Goal: Task Accomplishment & Management: Manage account settings

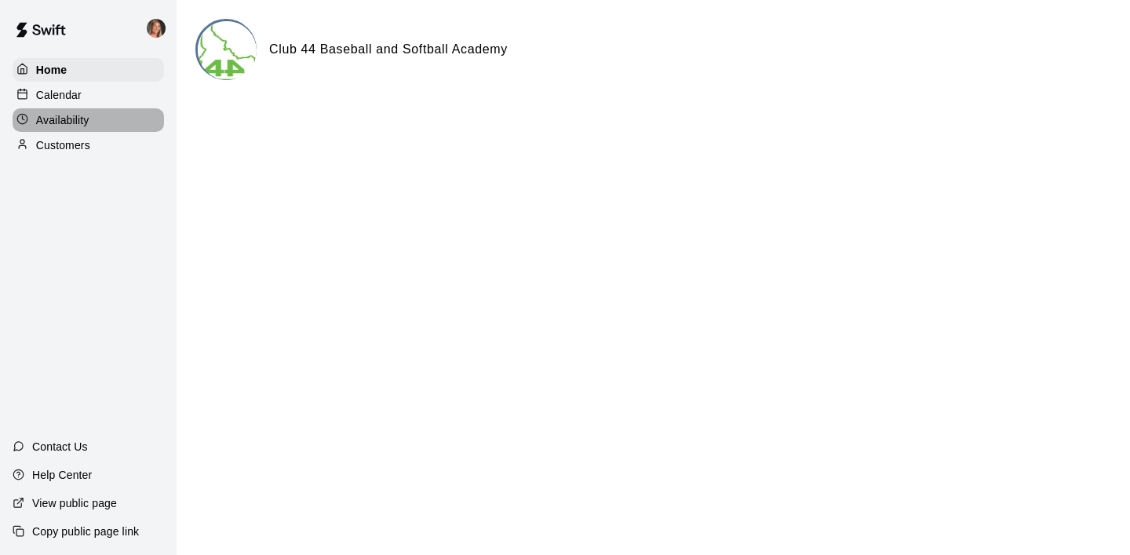
click at [71, 110] on div "Availability" at bounding box center [88, 120] width 151 height 24
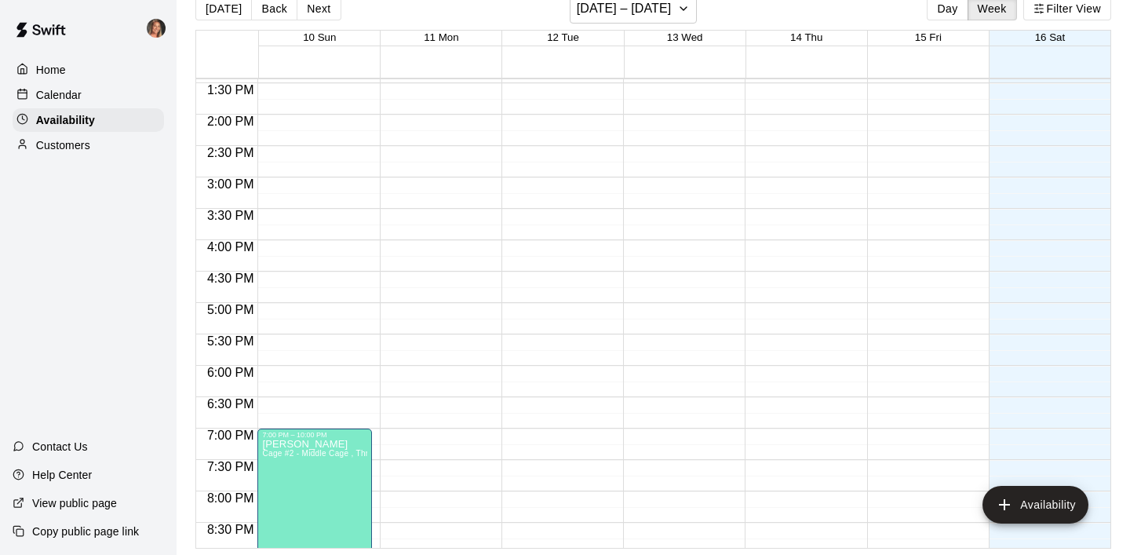
scroll to position [1038, 0]
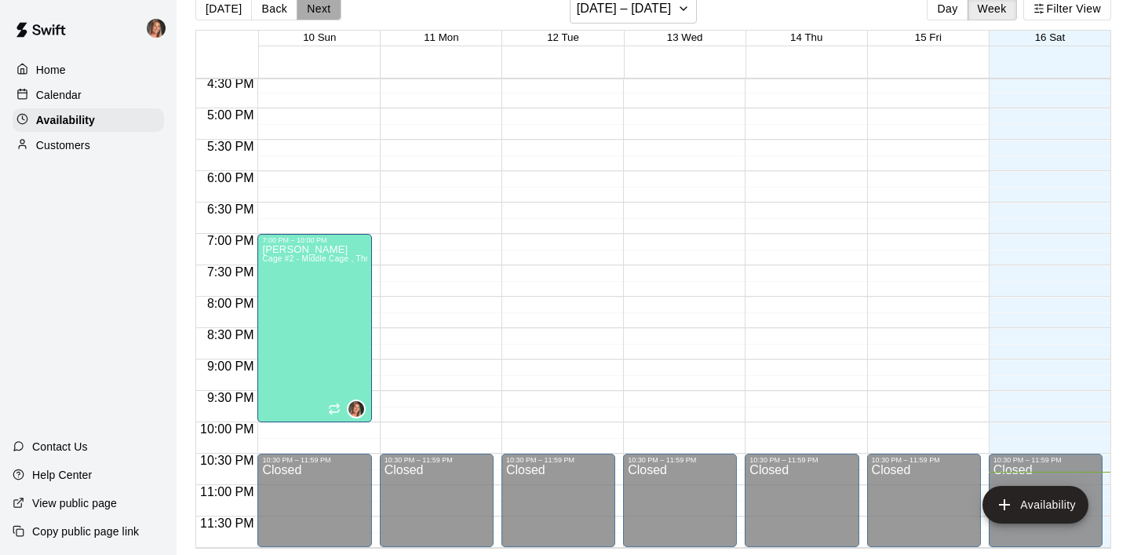
click at [313, 13] on button "Next" at bounding box center [318, 9] width 44 height 24
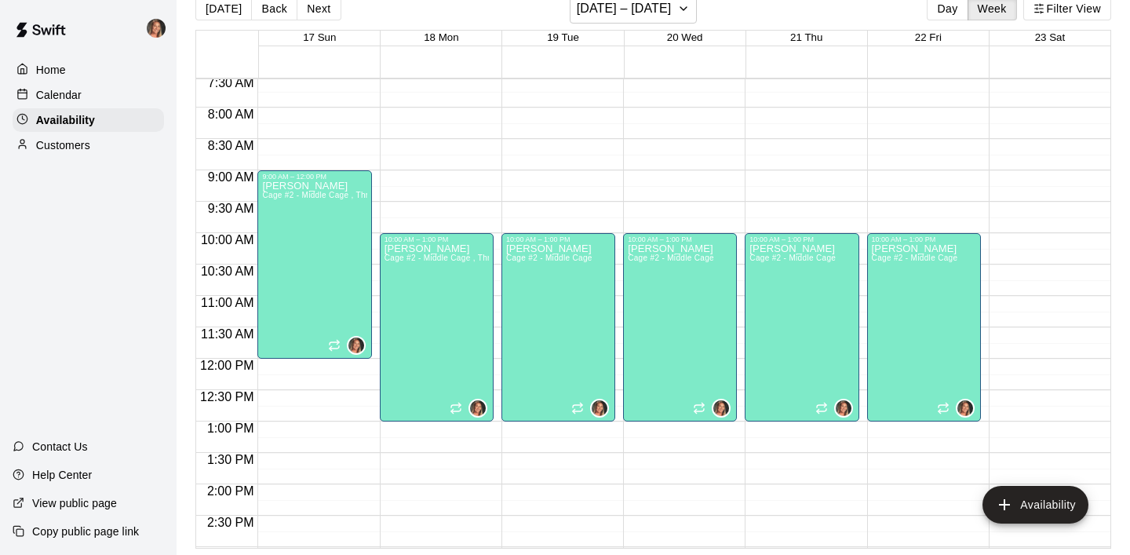
scroll to position [476, 0]
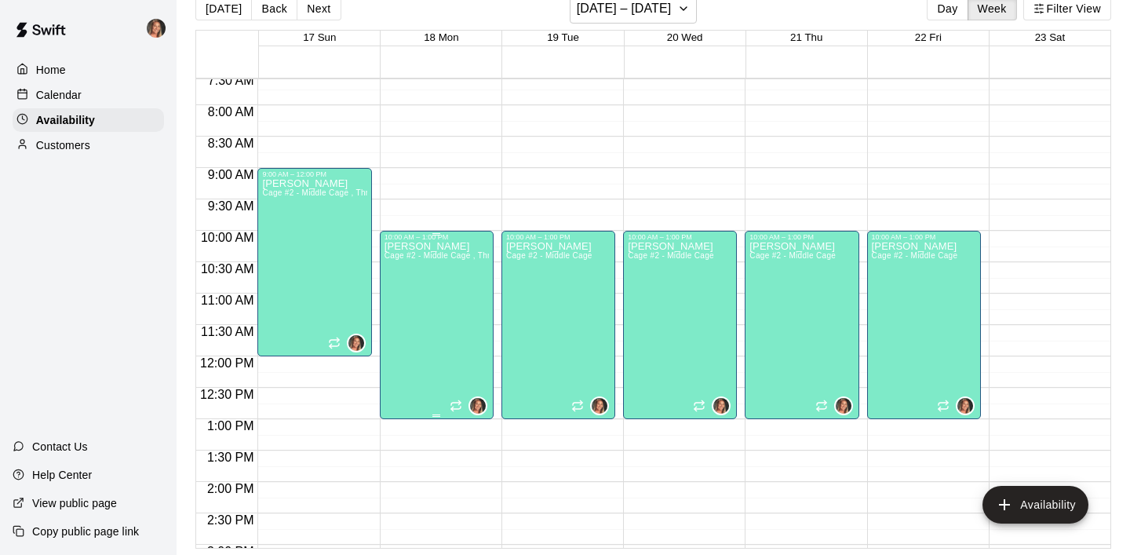
click at [407, 250] on div "[PERSON_NAME] Cage #2 - Middle Cage , Throwing Lane/Workout Lane" at bounding box center [436, 518] width 104 height 555
click at [402, 300] on icon "delete" at bounding box center [400, 295] width 11 height 14
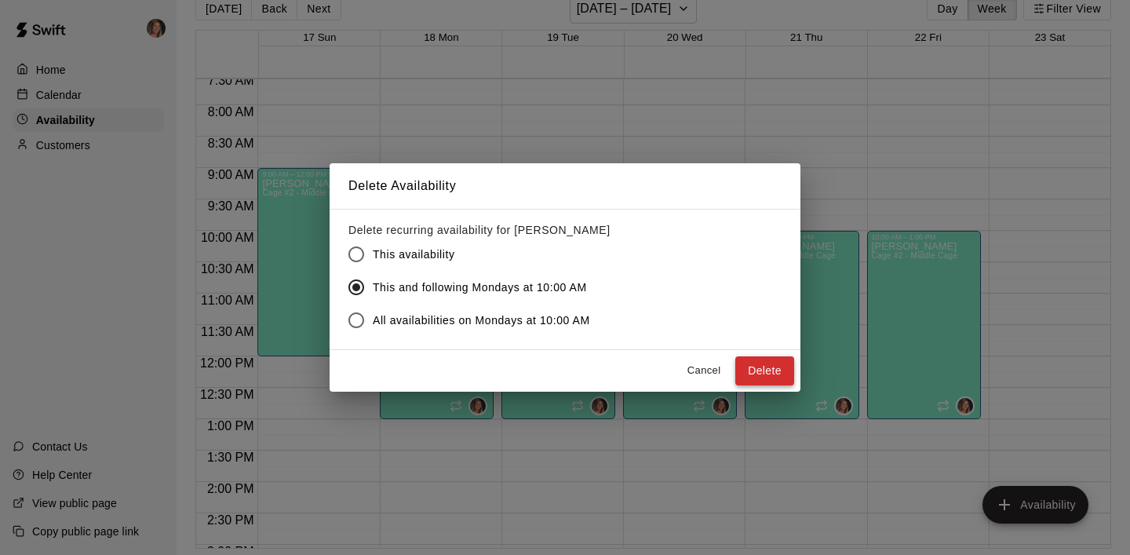
click at [764, 368] on button "Delete" at bounding box center [764, 370] width 59 height 29
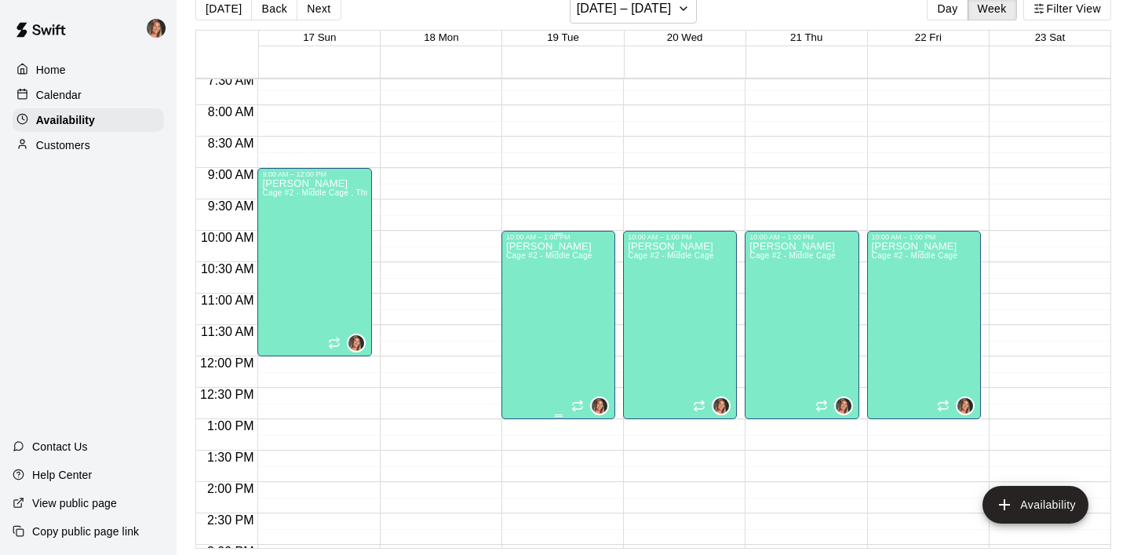
click at [542, 246] on p "[PERSON_NAME]" at bounding box center [549, 246] width 86 height 0
click at [518, 300] on icon "delete" at bounding box center [521, 300] width 11 height 14
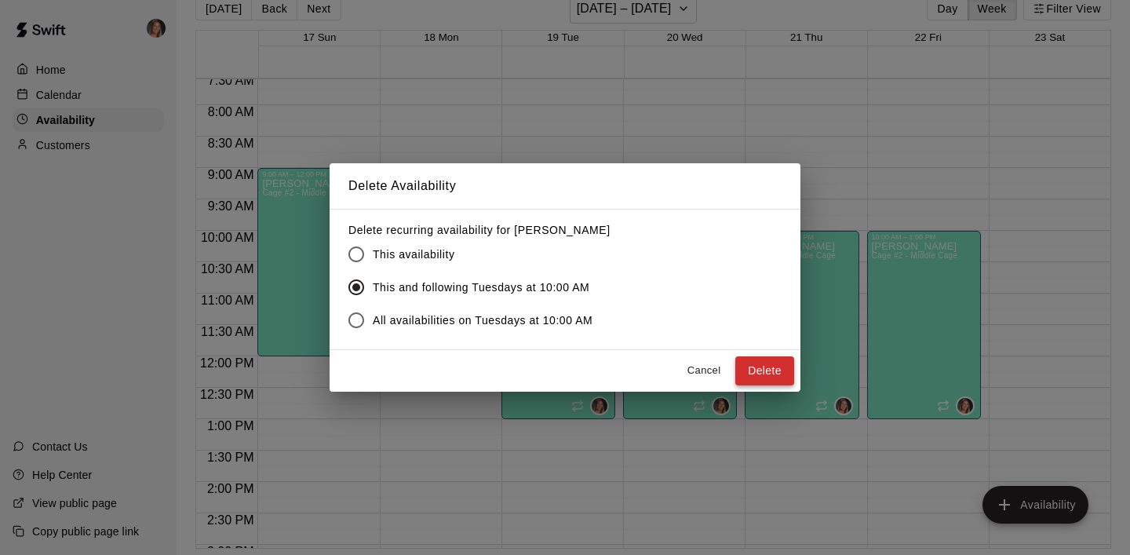
click at [769, 369] on button "Delete" at bounding box center [764, 370] width 59 height 29
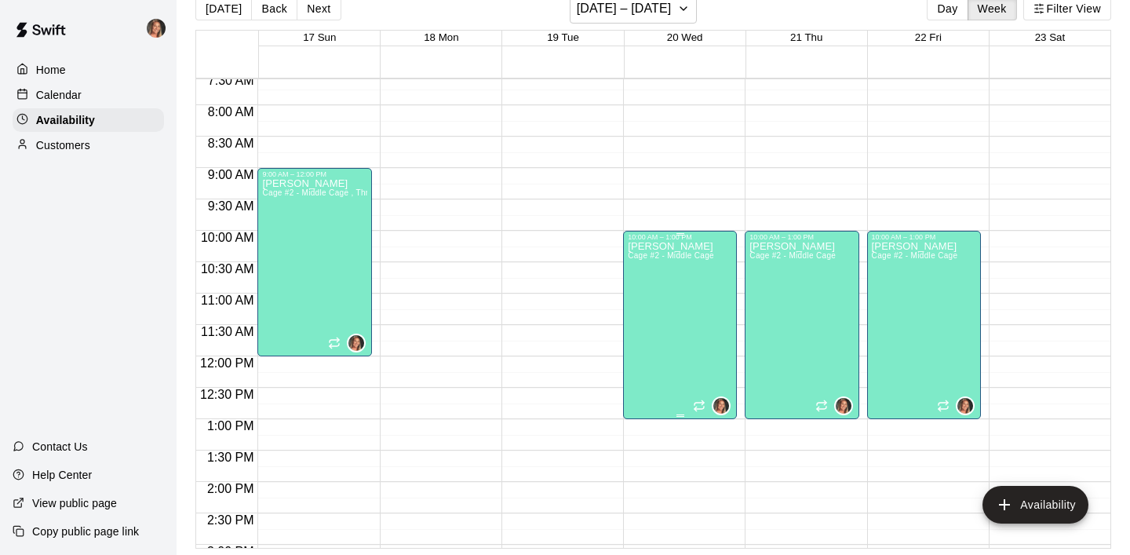
click at [678, 303] on div "[PERSON_NAME] Cage #2 - Middle Cage" at bounding box center [671, 518] width 86 height 555
click at [648, 296] on icon "delete" at bounding box center [643, 295] width 11 height 14
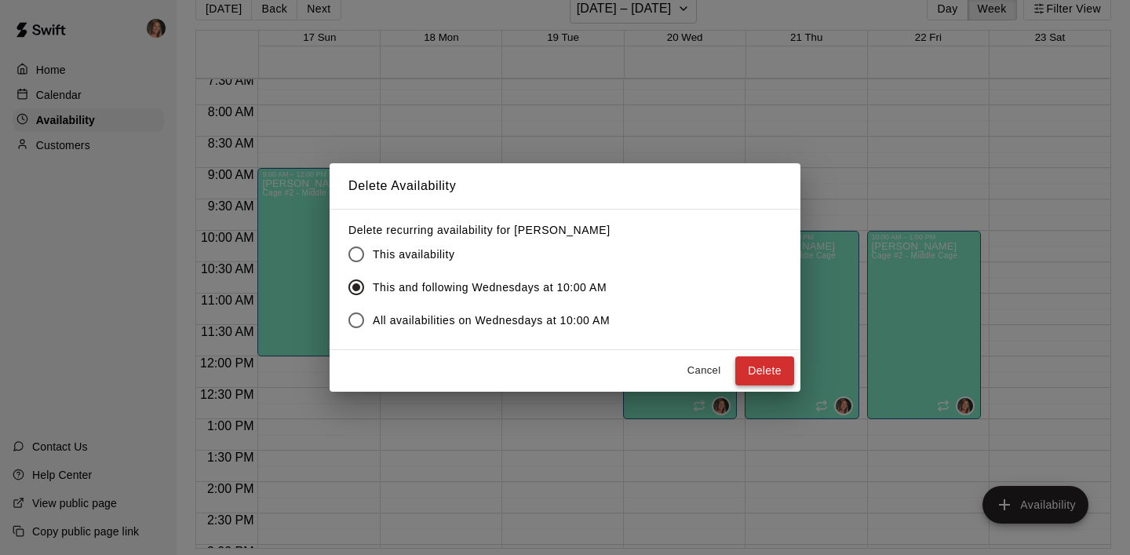
click at [761, 362] on button "Delete" at bounding box center [764, 370] width 59 height 29
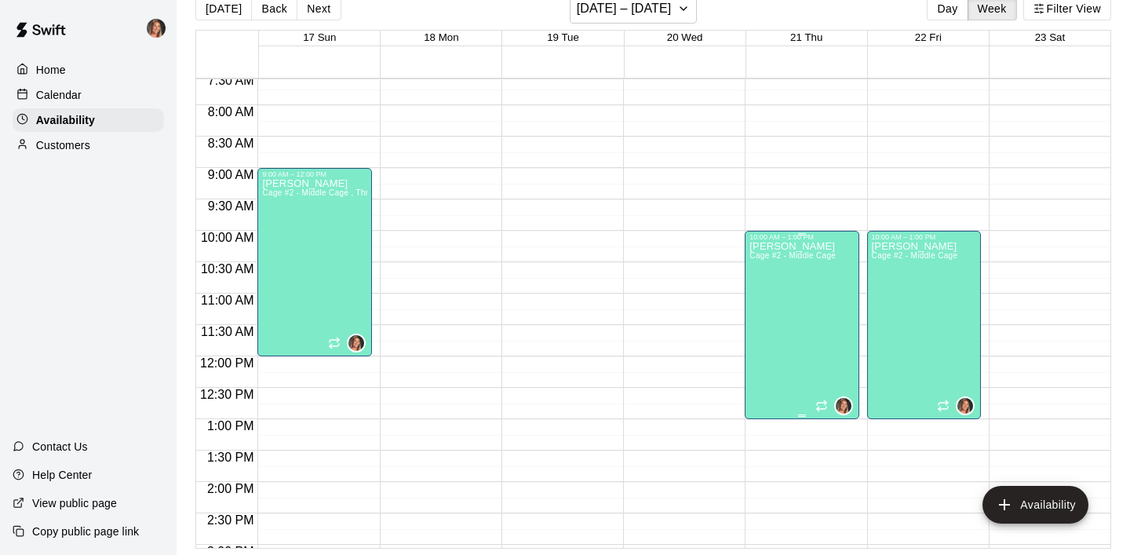
click at [798, 328] on div "[PERSON_NAME] Cage #2 - Middle Cage" at bounding box center [792, 518] width 86 height 555
click at [769, 298] on icon "delete" at bounding box center [765, 295] width 11 height 14
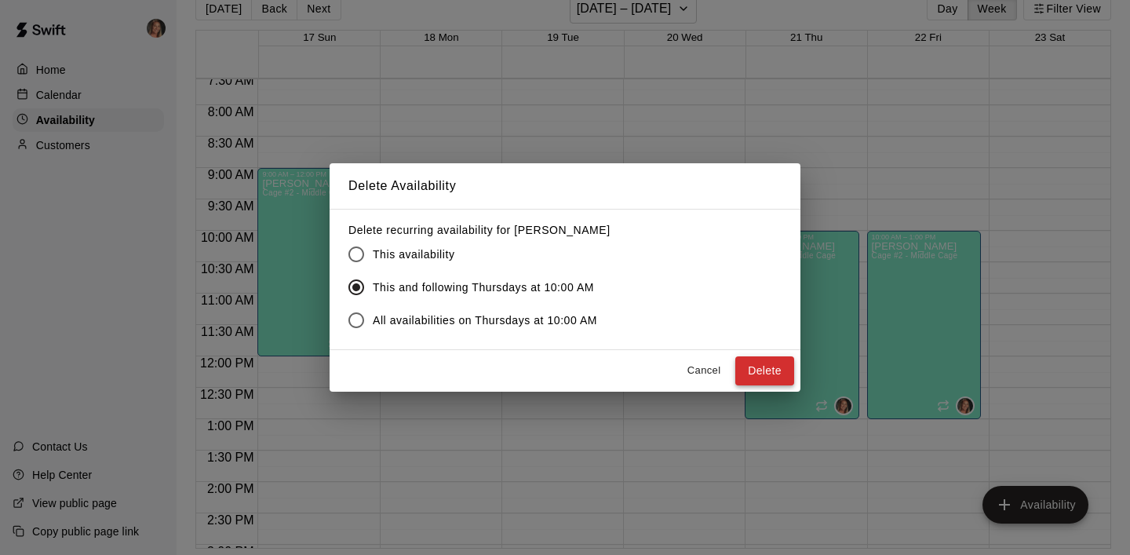
click at [745, 373] on button "Delete" at bounding box center [764, 370] width 59 height 29
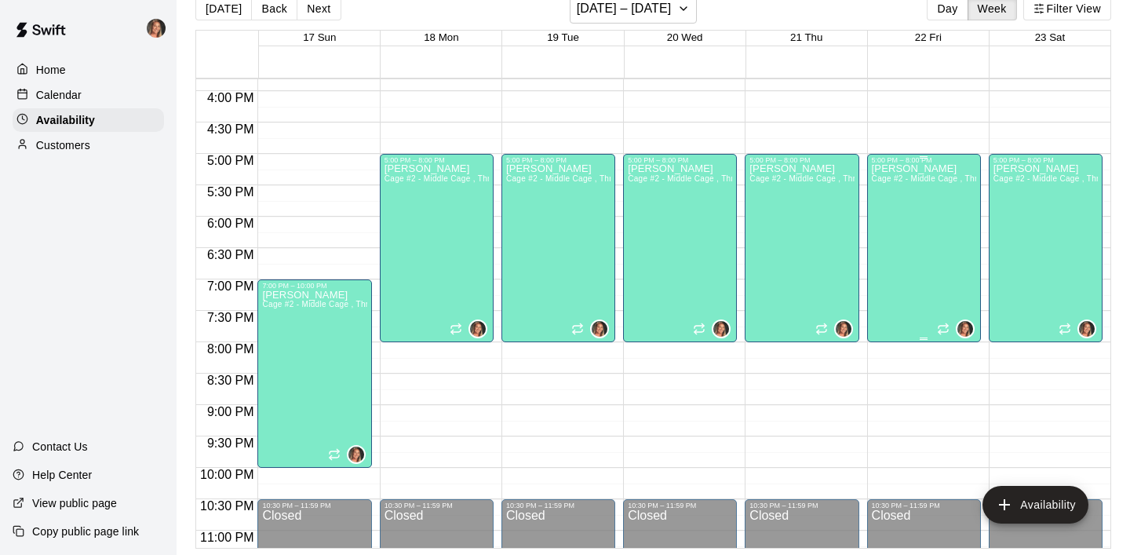
scroll to position [849, 0]
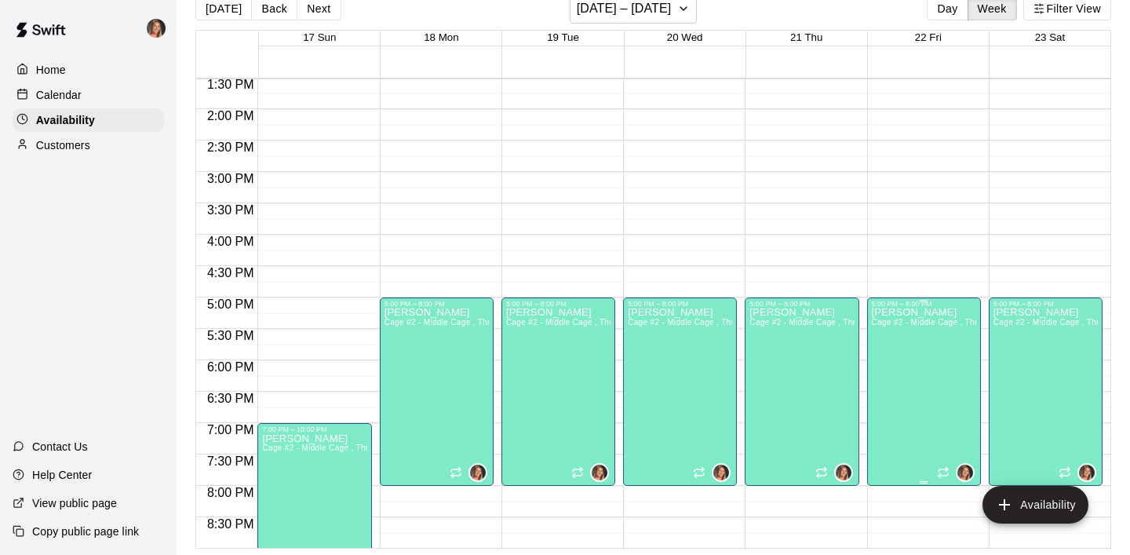
click at [888, 363] on icon "delete" at bounding box center [887, 362] width 11 height 14
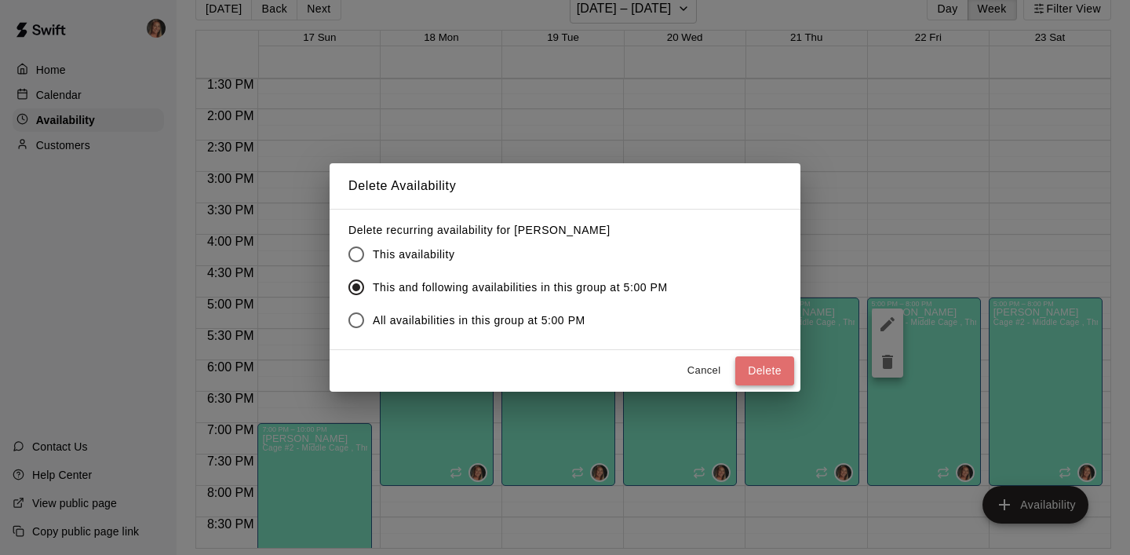
click at [746, 370] on button "Delete" at bounding box center [764, 370] width 59 height 29
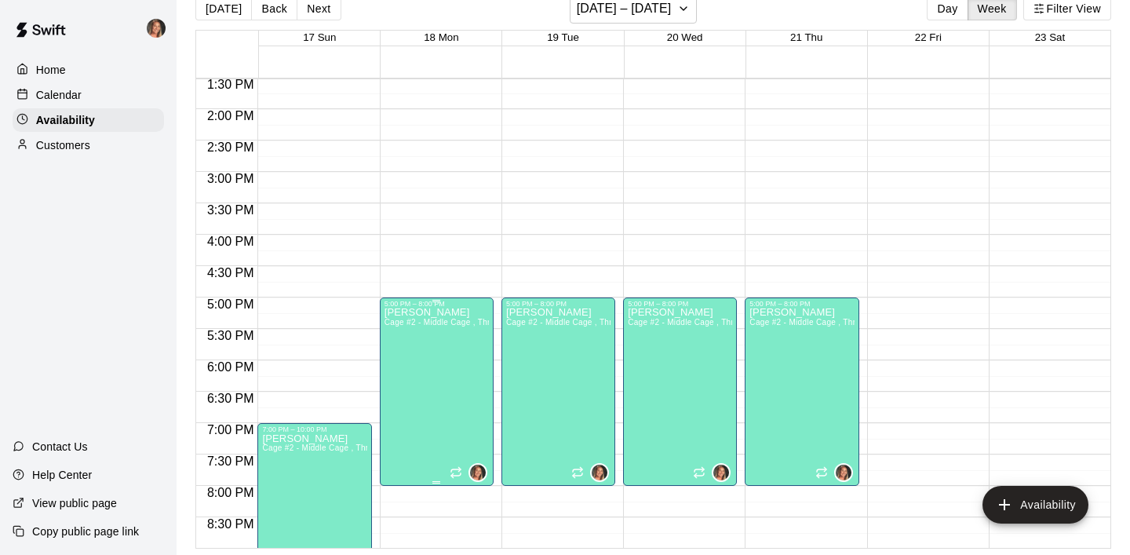
click at [395, 358] on icon "delete" at bounding box center [400, 362] width 11 height 14
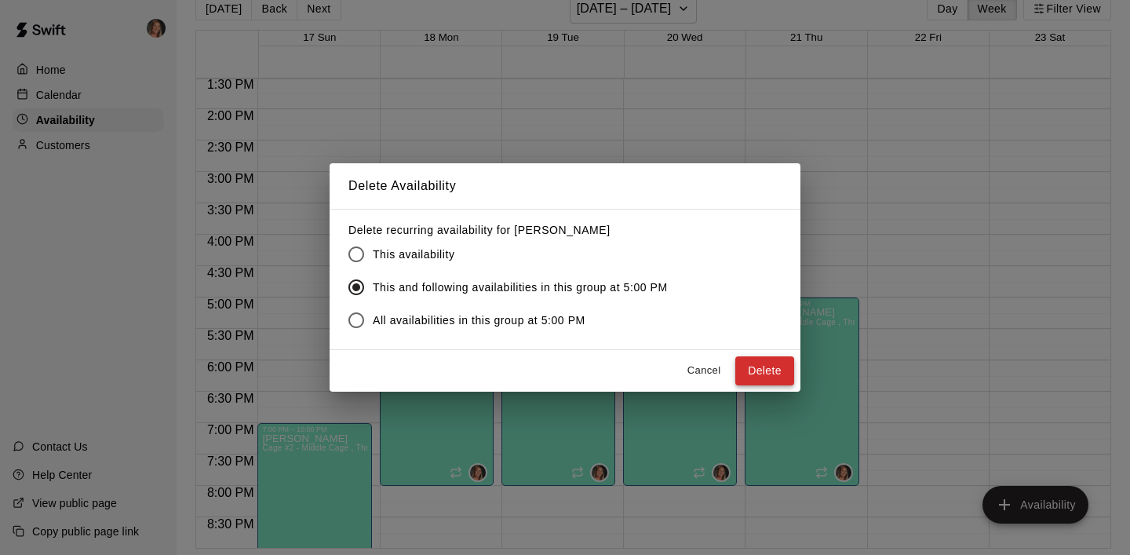
click at [772, 378] on button "Delete" at bounding box center [764, 370] width 59 height 29
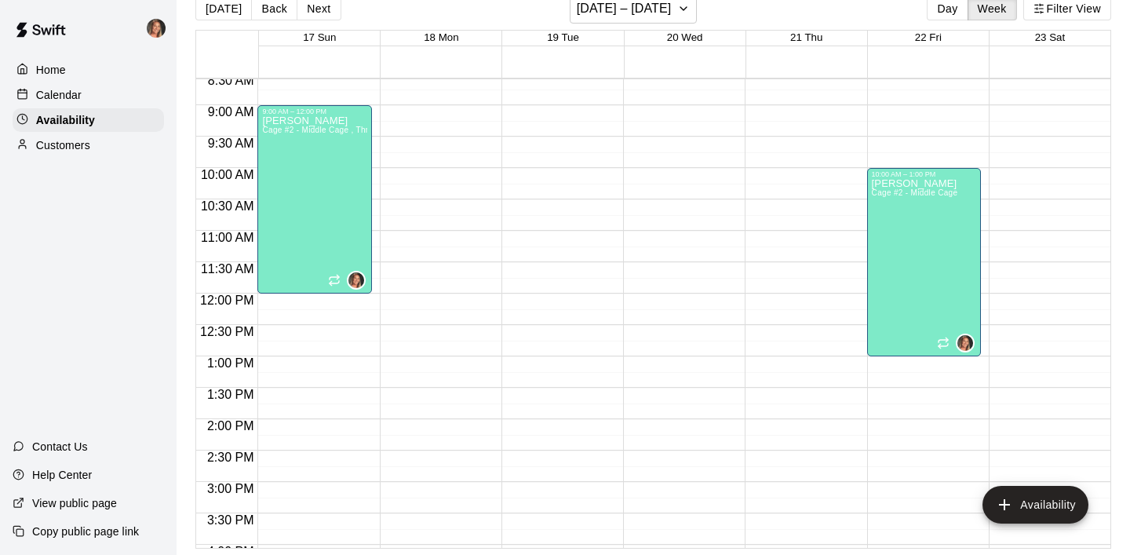
scroll to position [547, 0]
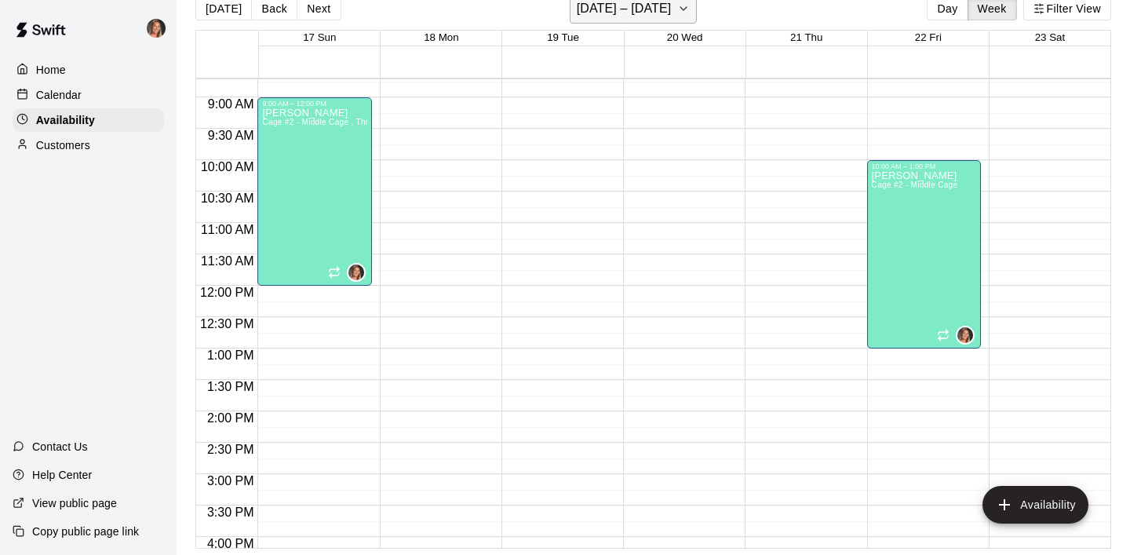
click at [679, 8] on icon "button" at bounding box center [683, 8] width 13 height 19
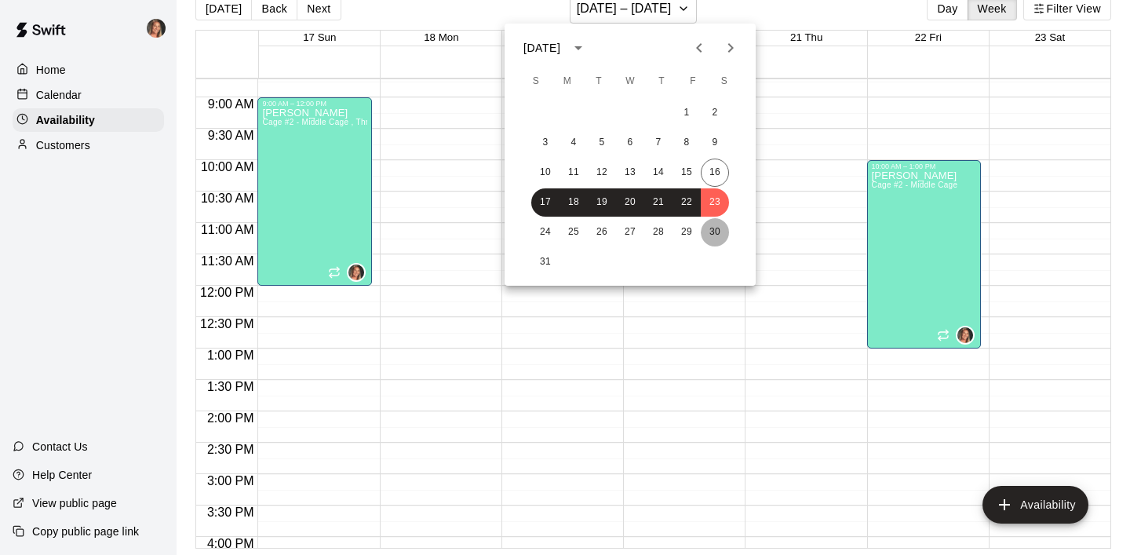
click at [716, 229] on button "30" at bounding box center [714, 232] width 28 height 28
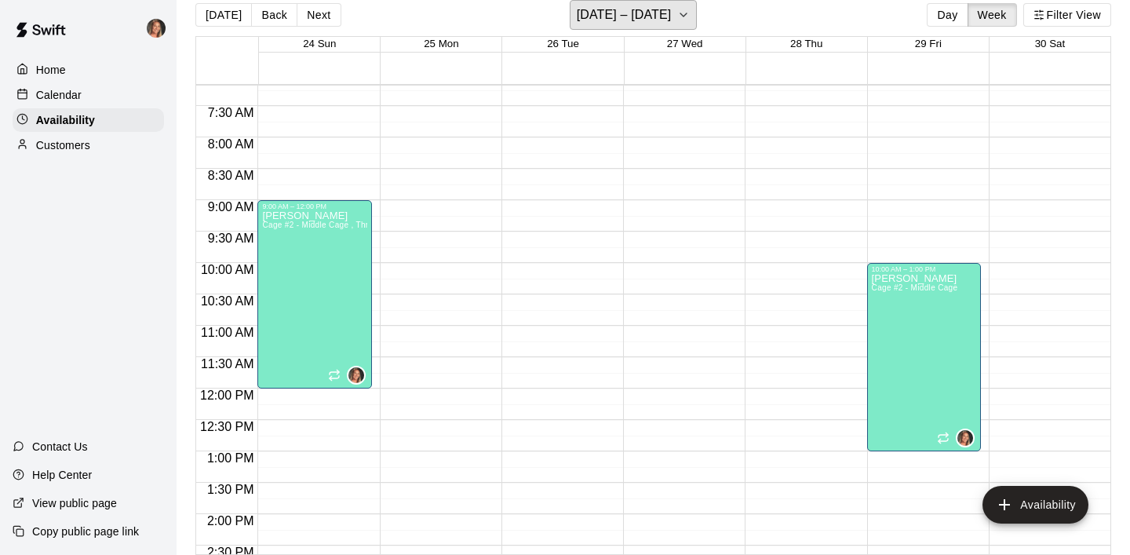
scroll to position [449, 0]
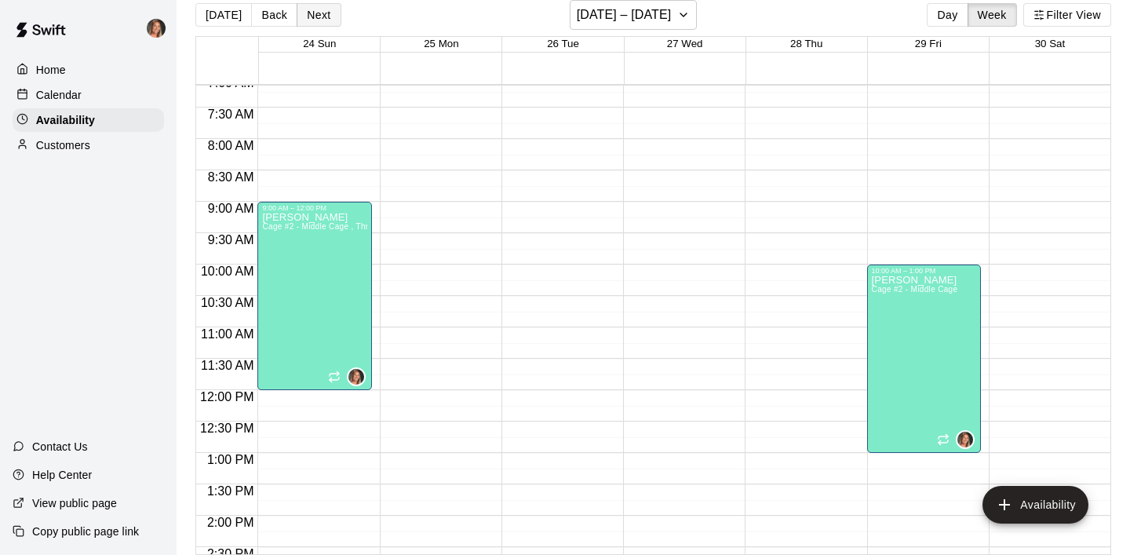
click at [313, 16] on button "Next" at bounding box center [318, 15] width 44 height 24
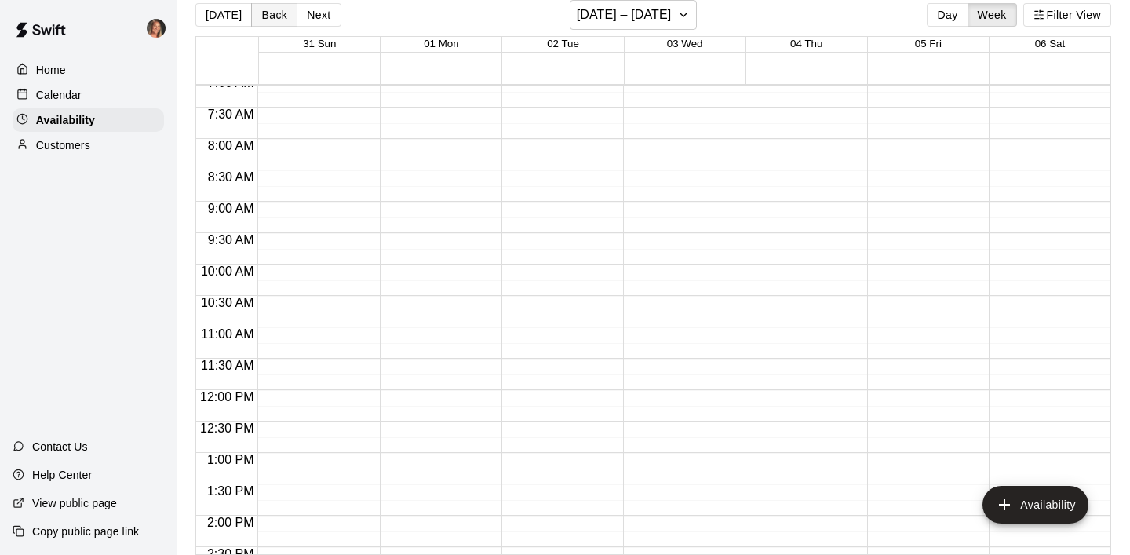
click at [271, 11] on button "Back" at bounding box center [274, 15] width 46 height 24
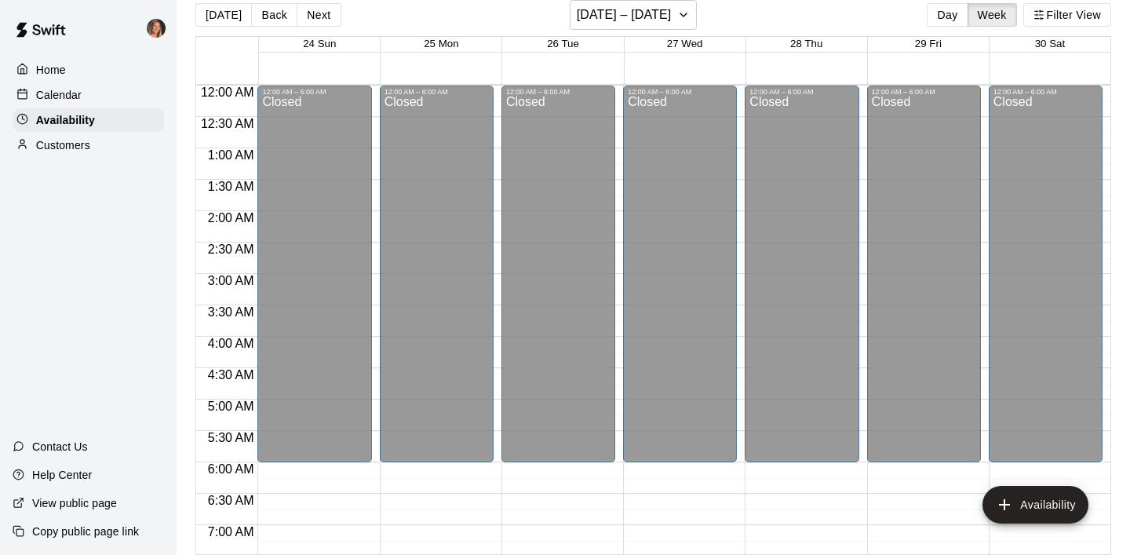
scroll to position [0, 0]
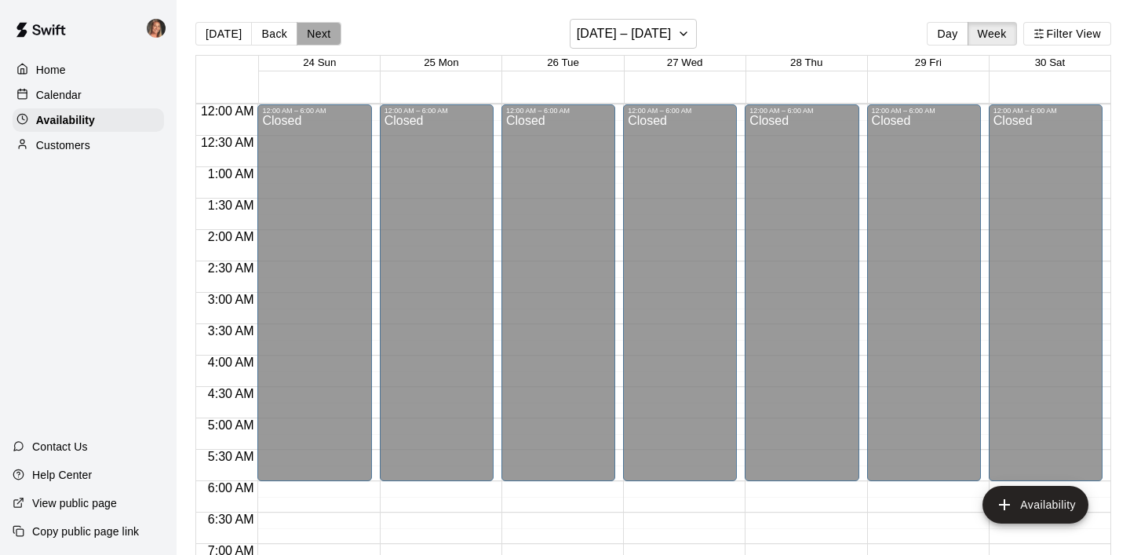
click at [314, 31] on button "Next" at bounding box center [318, 34] width 44 height 24
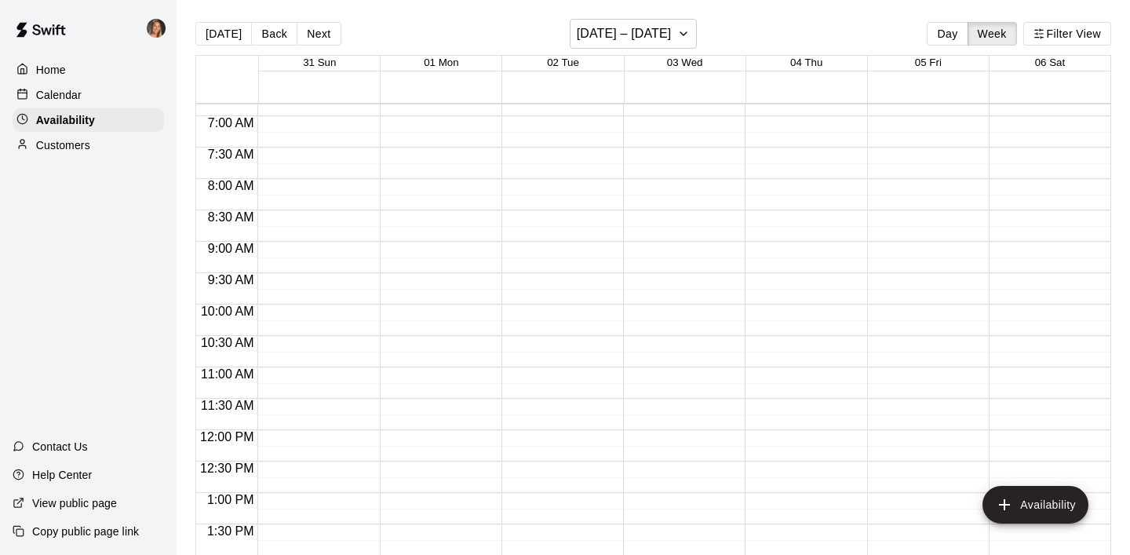
scroll to position [428, 0]
click at [278, 246] on div "12:00 AM – 6:00 AM Closed 10:30 PM – 11:59 PM Closed" at bounding box center [314, 429] width 114 height 1506
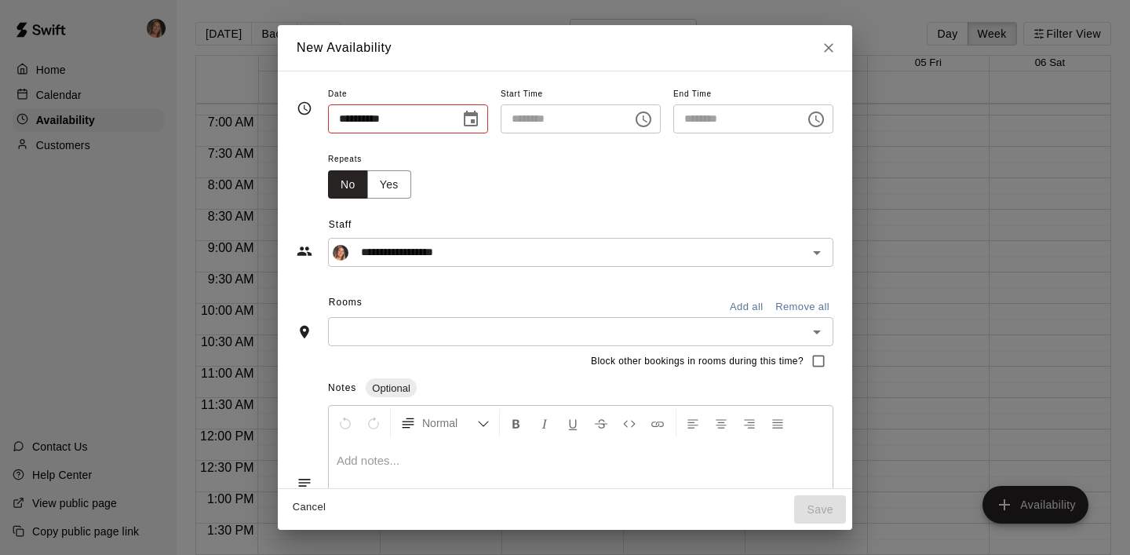
type input "**********"
type input "********"
click at [820, 122] on icon "Choose time, selected time is 9:30 AM" at bounding box center [815, 119] width 19 height 19
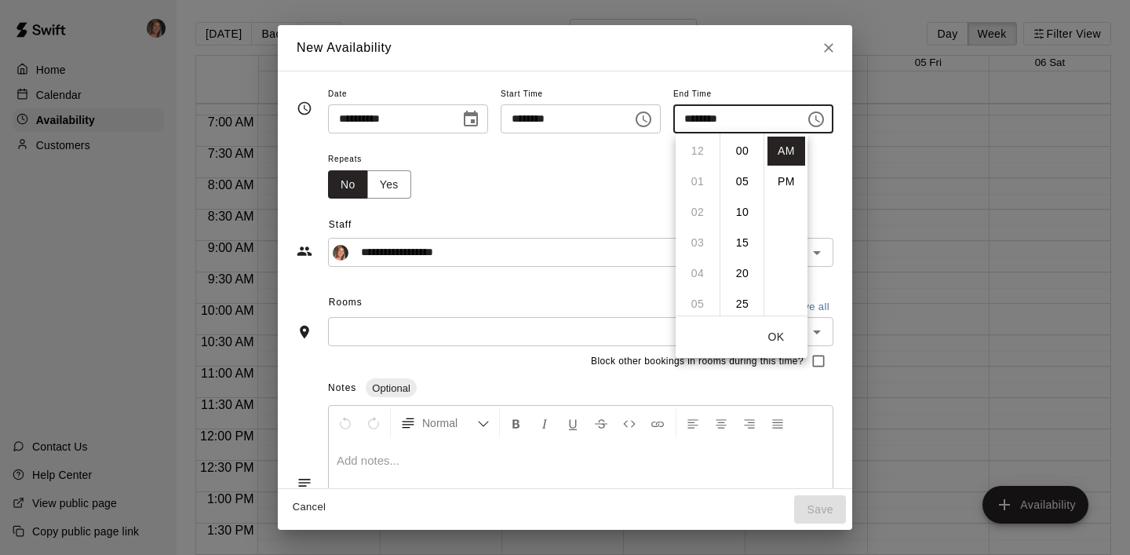
scroll to position [184, 0]
click at [789, 188] on li "PM" at bounding box center [786, 181] width 38 height 29
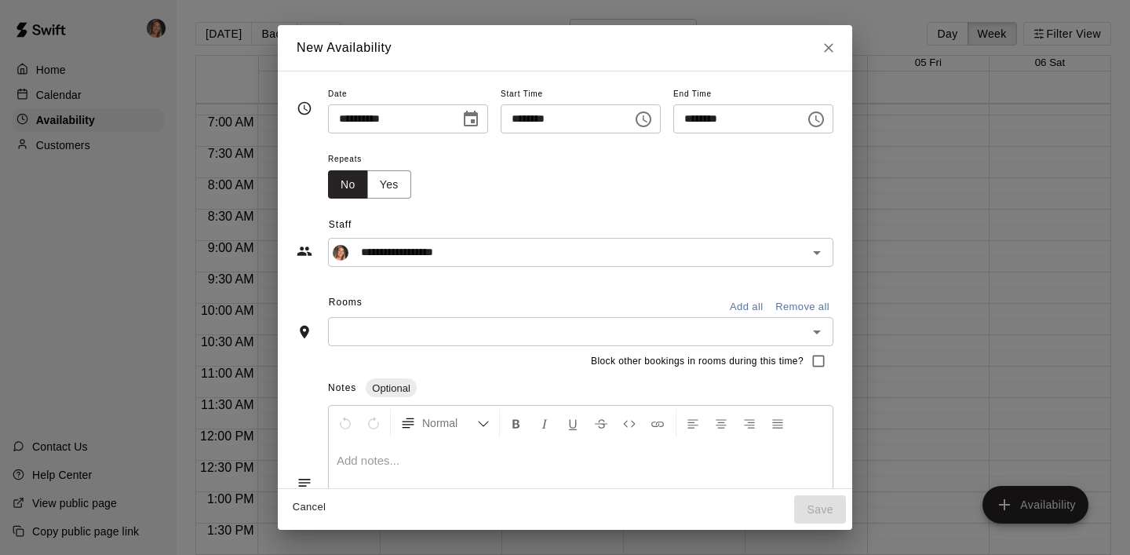
scroll to position [28, 0]
click at [818, 123] on icon "Choose time, selected time is 9:30 PM" at bounding box center [815, 119] width 19 height 19
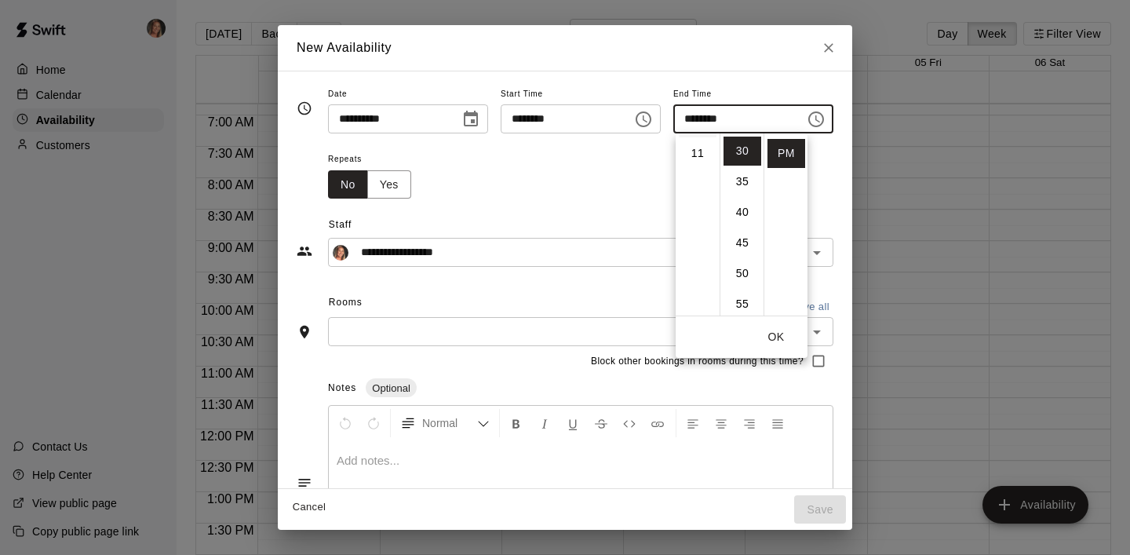
scroll to position [0, 0]
click at [700, 146] on li "12" at bounding box center [697, 150] width 38 height 29
click at [697, 178] on li "01" at bounding box center [697, 181] width 38 height 29
click at [738, 152] on li "00" at bounding box center [742, 150] width 38 height 29
click at [775, 333] on button "OK" at bounding box center [776, 336] width 50 height 29
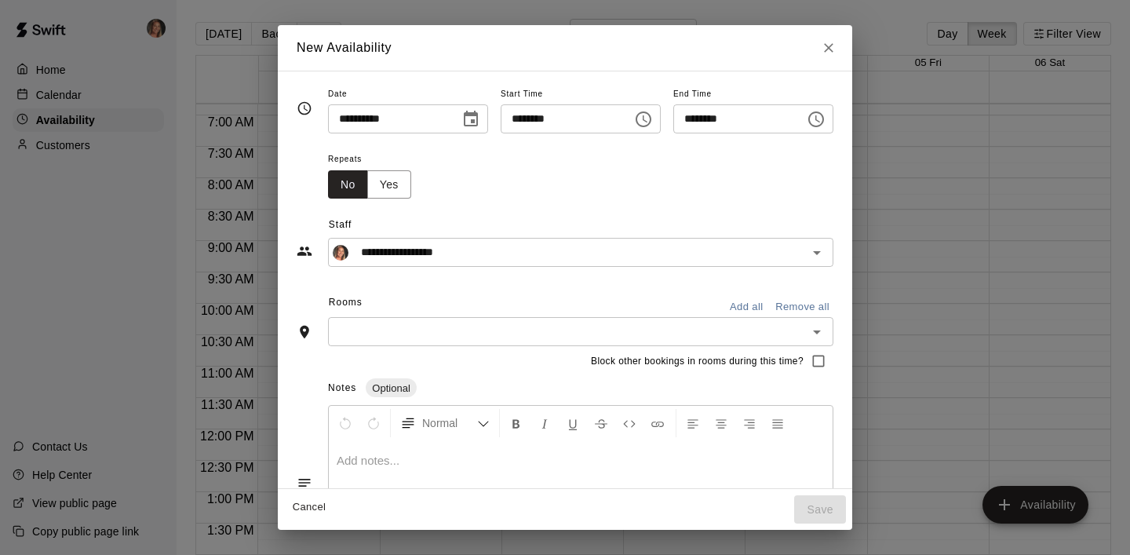
click at [755, 123] on input "********" at bounding box center [733, 118] width 121 height 29
click at [824, 117] on icon "Choose time, selected time is 1:00 PM" at bounding box center [815, 119] width 19 height 19
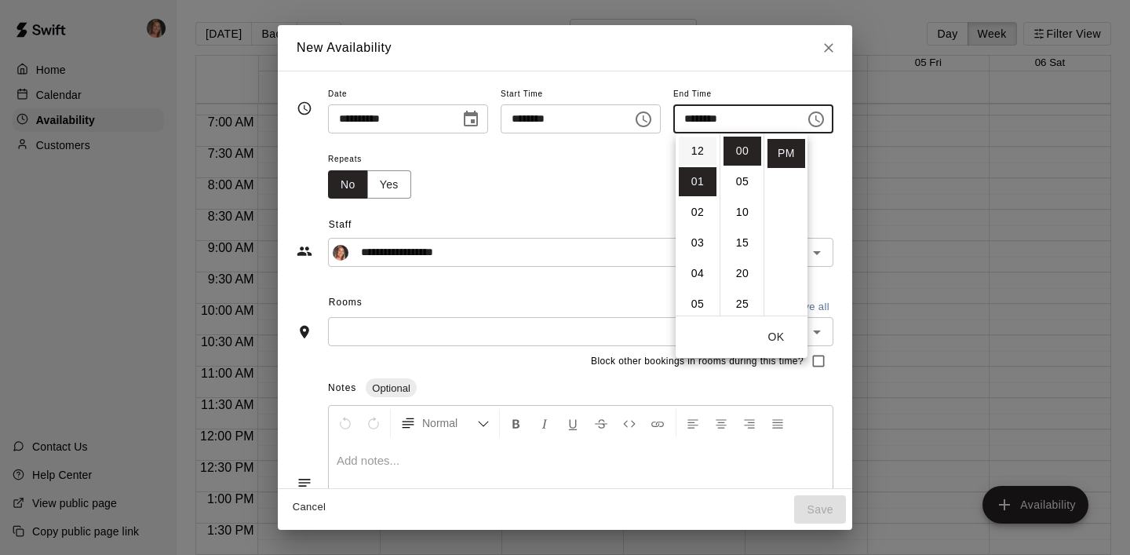
click at [695, 149] on li "12" at bounding box center [697, 150] width 38 height 29
type input "********"
click at [773, 332] on button "OK" at bounding box center [776, 336] width 50 height 29
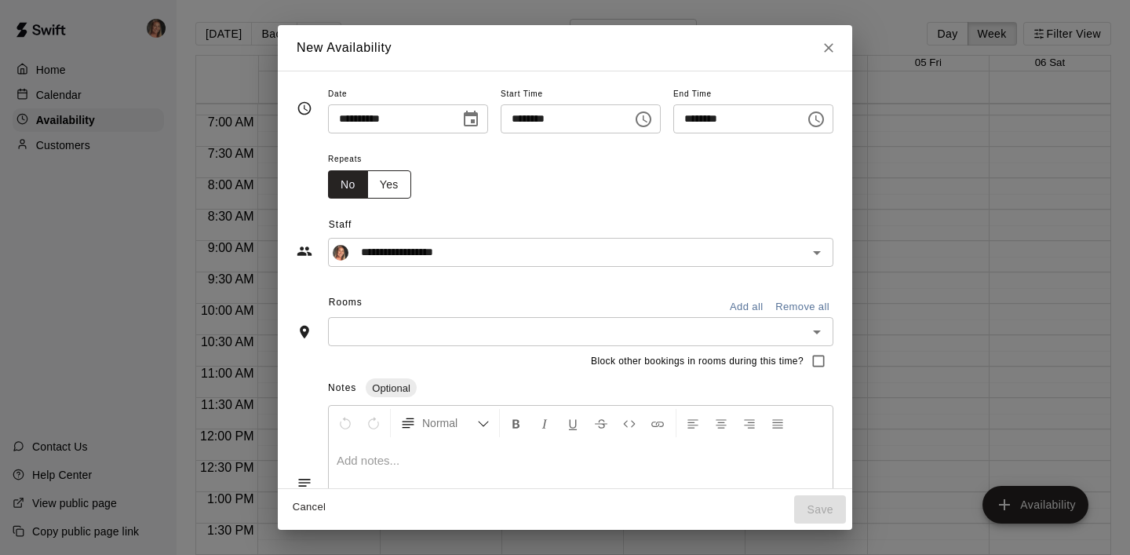
click at [381, 183] on button "Yes" at bounding box center [389, 184] width 44 height 29
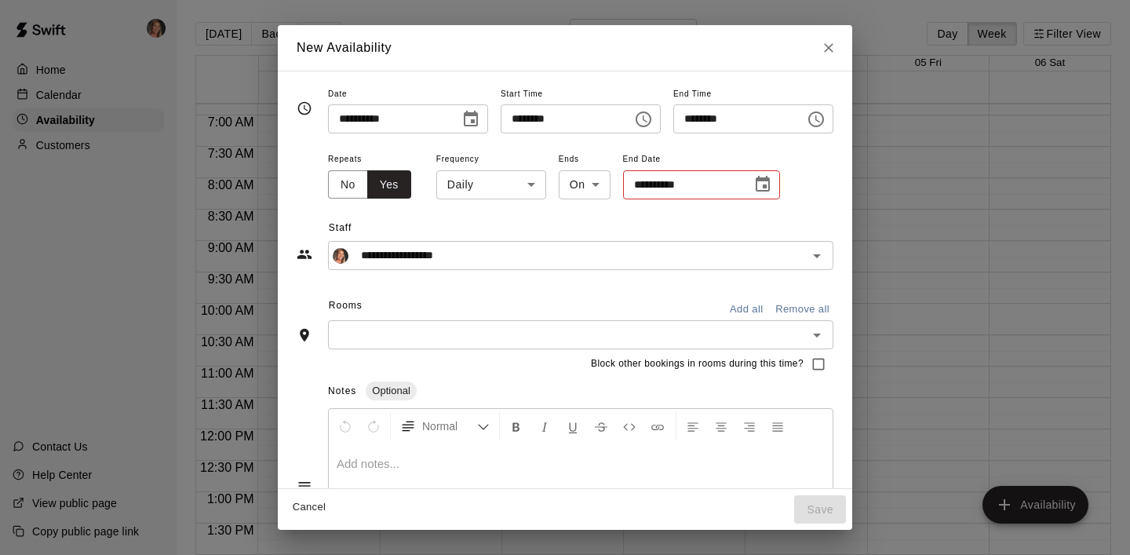
click at [525, 183] on body "Home Calendar Availability Customers Contact Us Help Center View public page Co…" at bounding box center [565, 290] width 1130 height 580
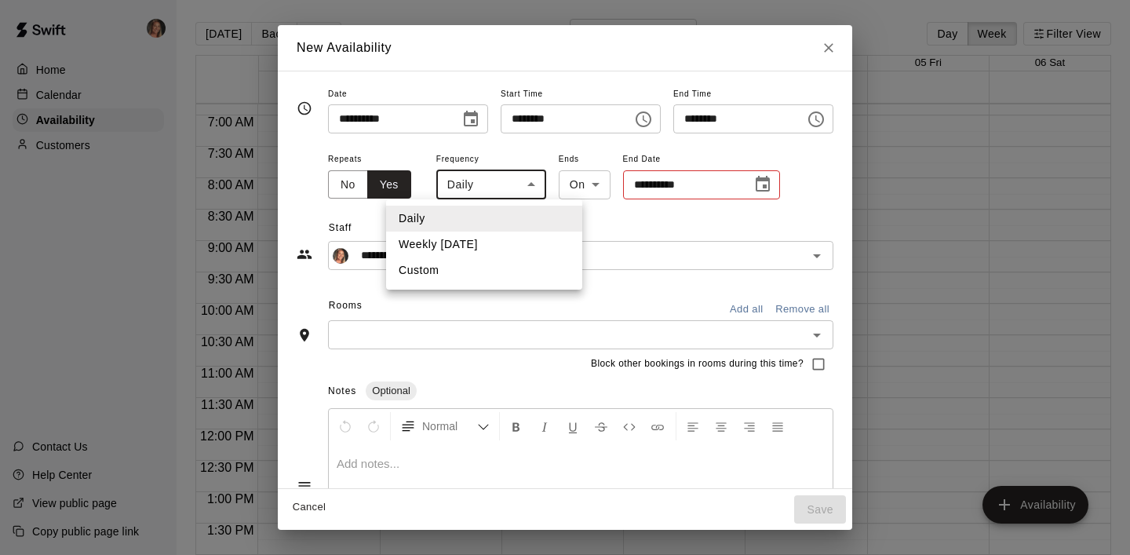
click at [455, 238] on li "Weekly [DATE]" at bounding box center [484, 244] width 196 height 26
type input "******"
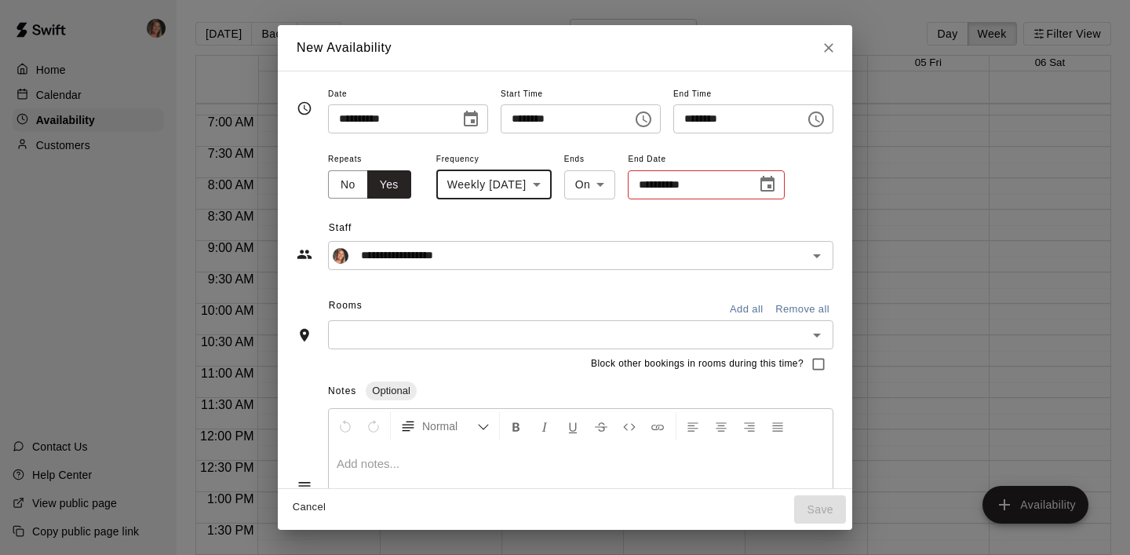
click at [615, 182] on body "Home Calendar Availability Customers Contact Us Help Center View public page Co…" at bounding box center [565, 290] width 1130 height 580
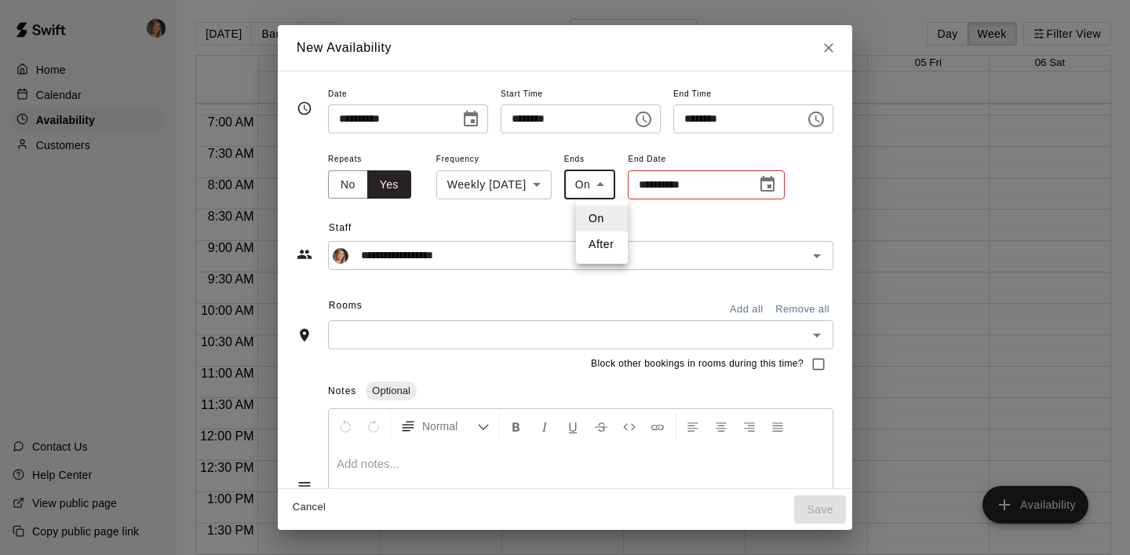
click at [615, 182] on div at bounding box center [565, 277] width 1130 height 555
click at [777, 185] on icon "Choose date" at bounding box center [767, 184] width 19 height 19
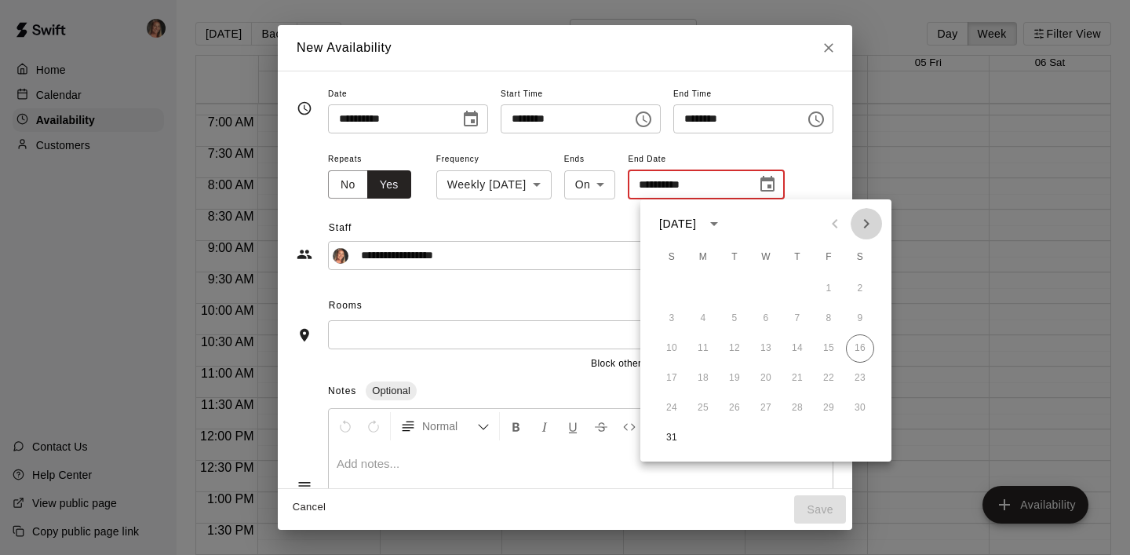
click at [870, 221] on icon "Next month" at bounding box center [866, 223] width 19 height 19
click at [671, 435] on button "30" at bounding box center [671, 438] width 28 height 28
type input "**********"
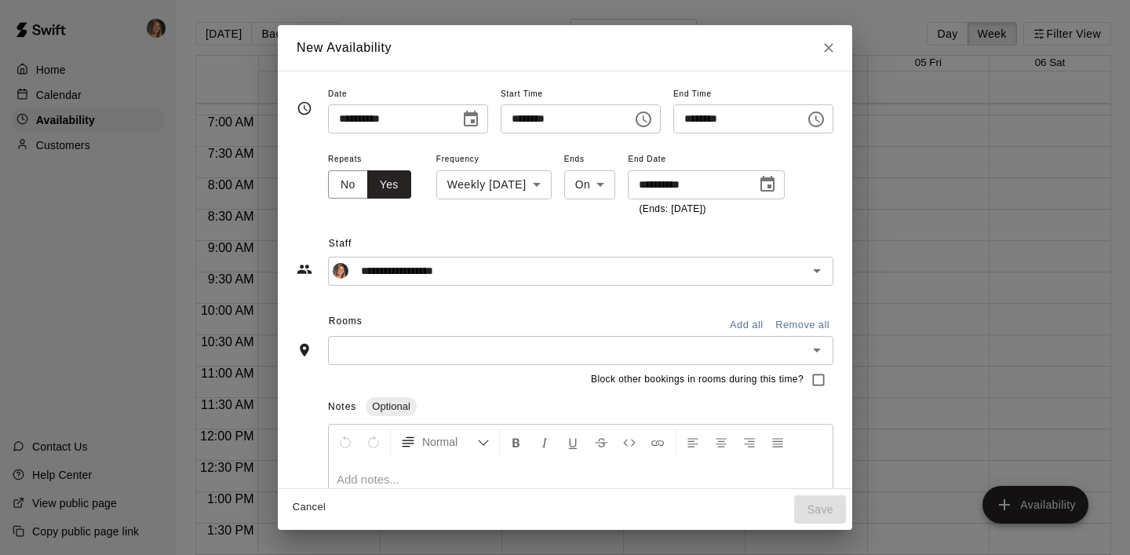
click at [462, 345] on input "text" at bounding box center [568, 350] width 470 height 20
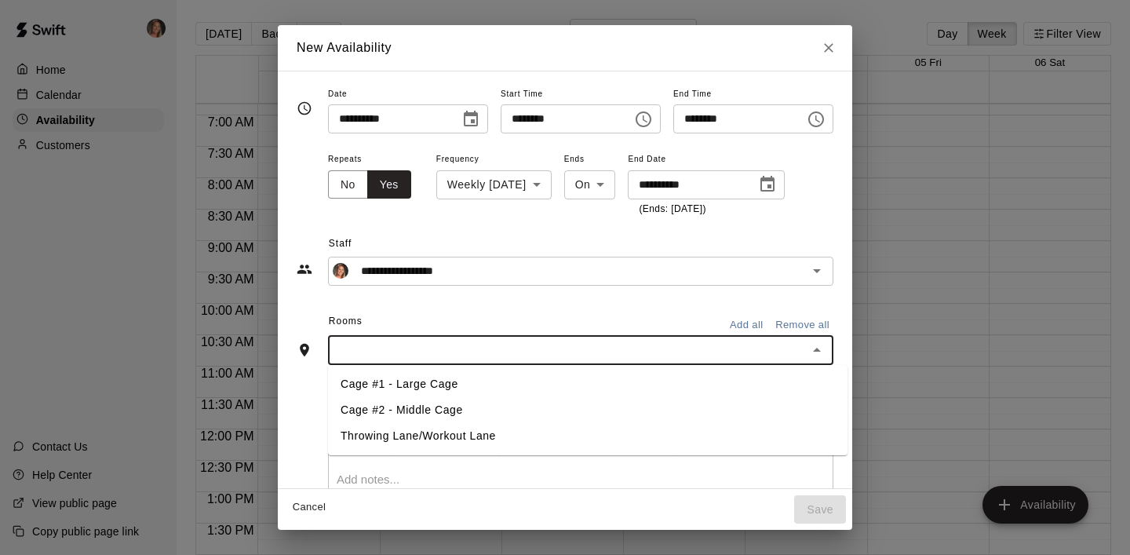
click at [429, 413] on li "Cage #2 - Middle Cage" at bounding box center [587, 410] width 519 height 26
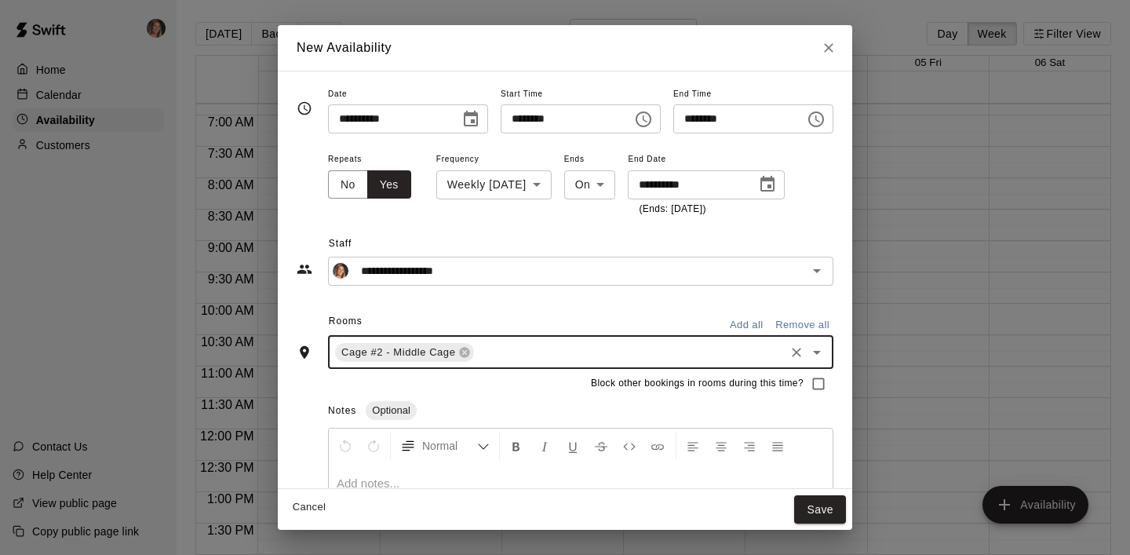
click at [502, 353] on input "text" at bounding box center [629, 352] width 306 height 20
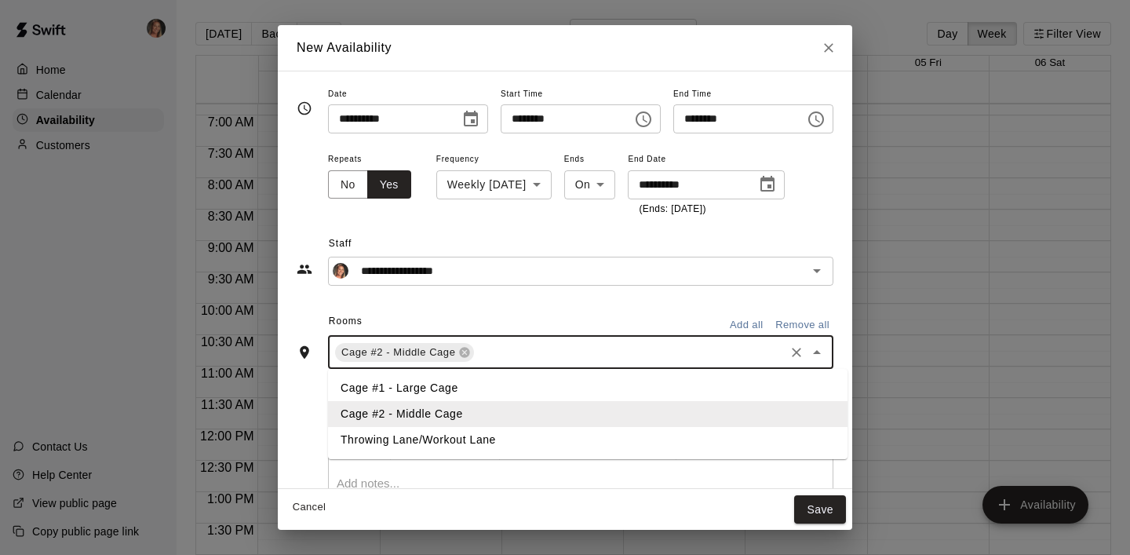
click at [445, 448] on li "Throwing Lane/Workout Lane" at bounding box center [587, 440] width 519 height 26
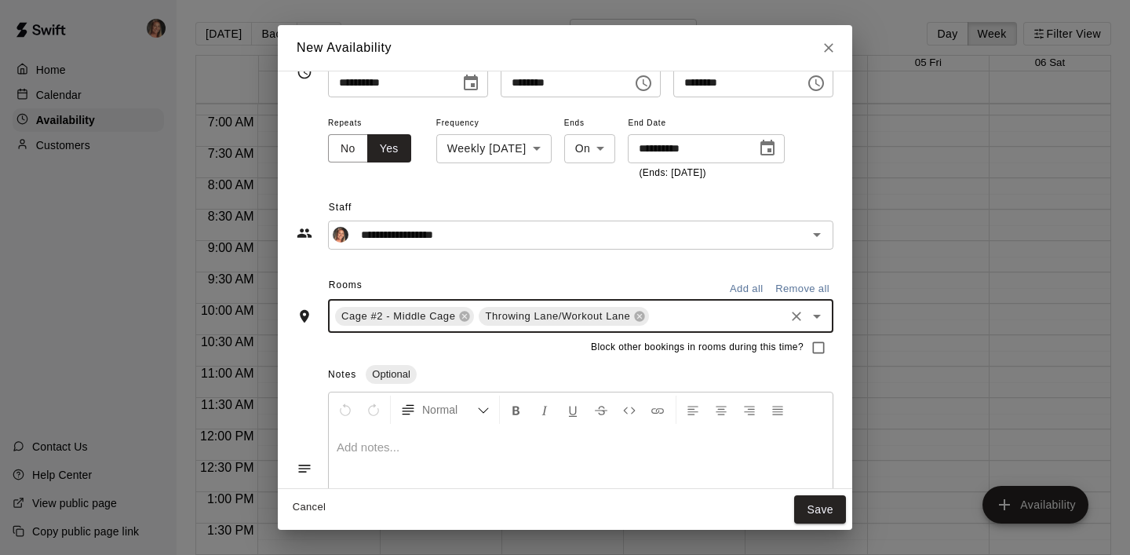
scroll to position [111, 0]
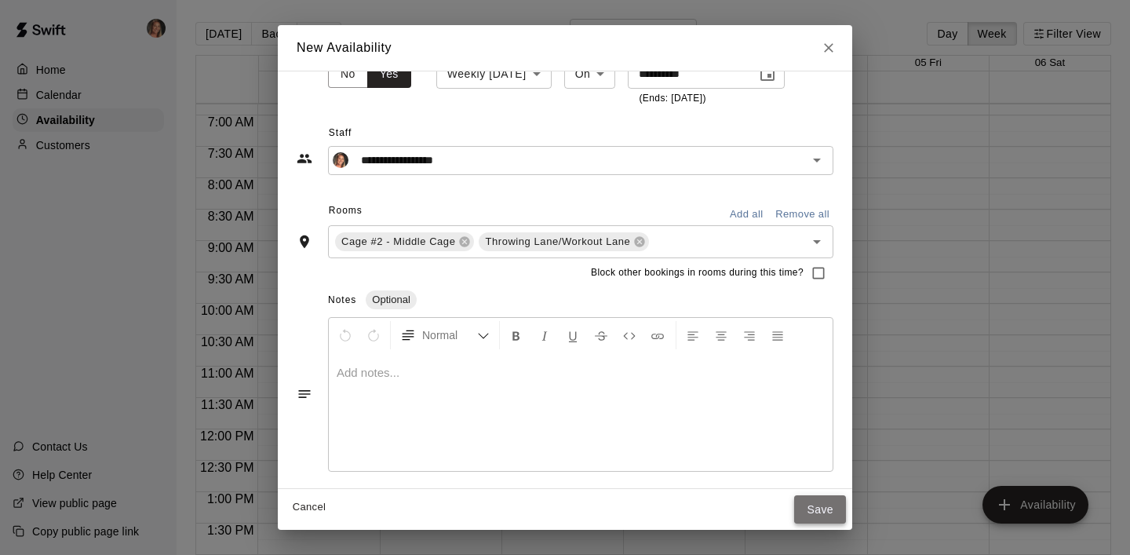
click at [827, 500] on button "Save" at bounding box center [820, 509] width 52 height 29
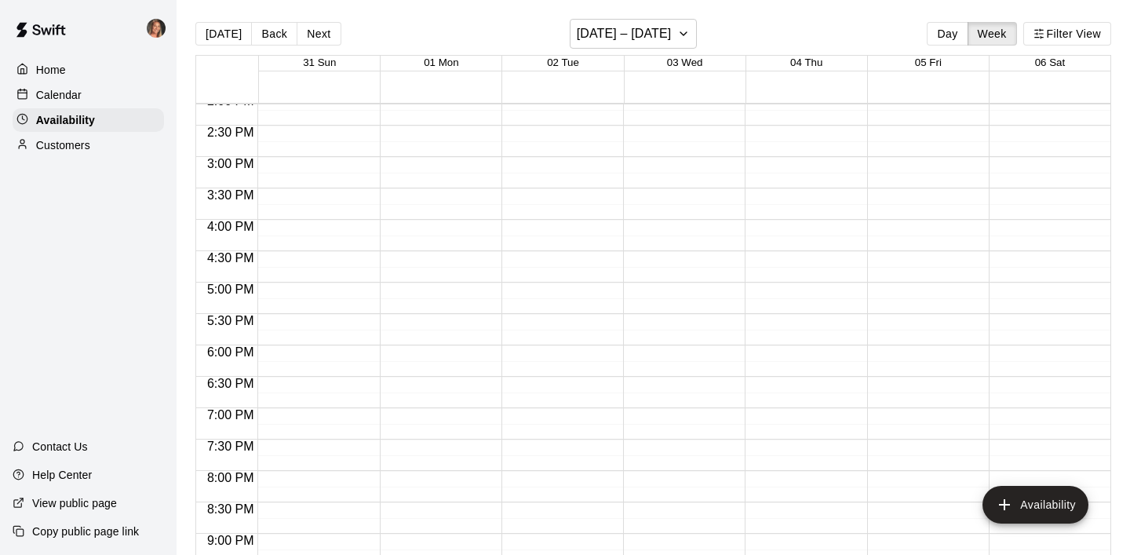
scroll to position [886, 0]
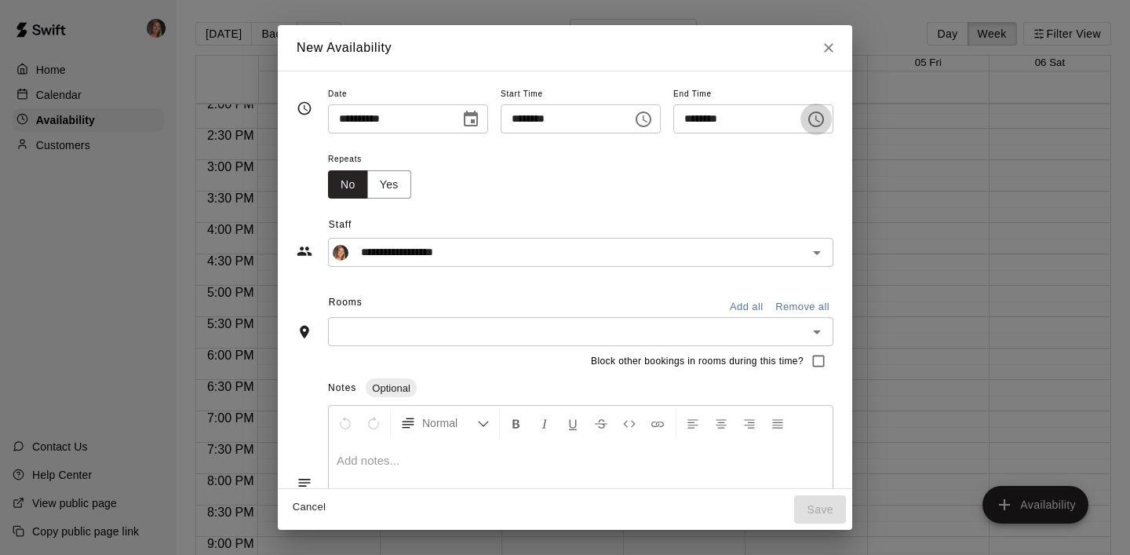
click at [820, 118] on icon "Choose time, selected time is 5:30 PM" at bounding box center [815, 119] width 19 height 19
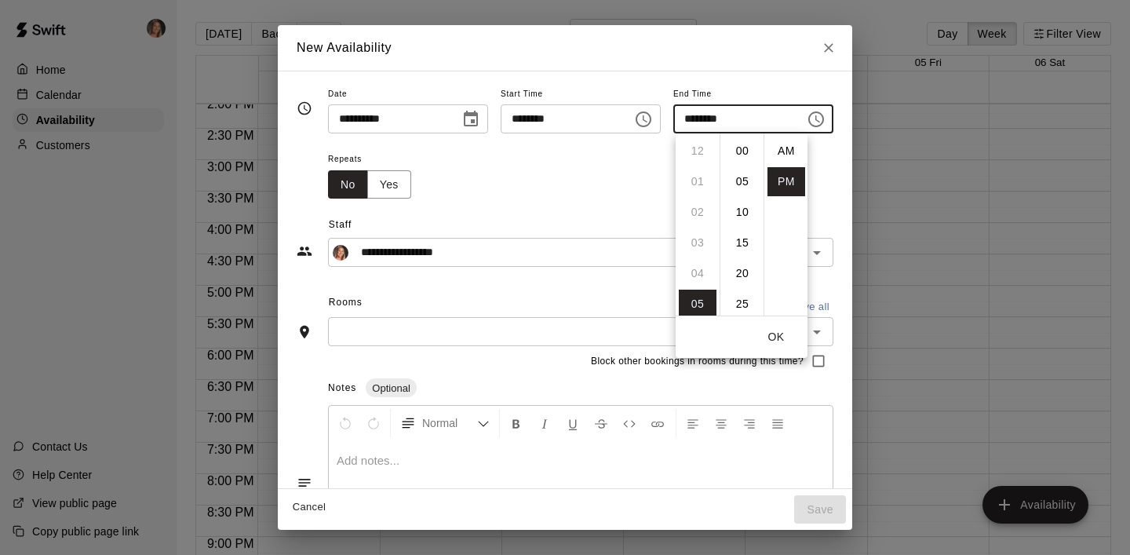
scroll to position [28, 0]
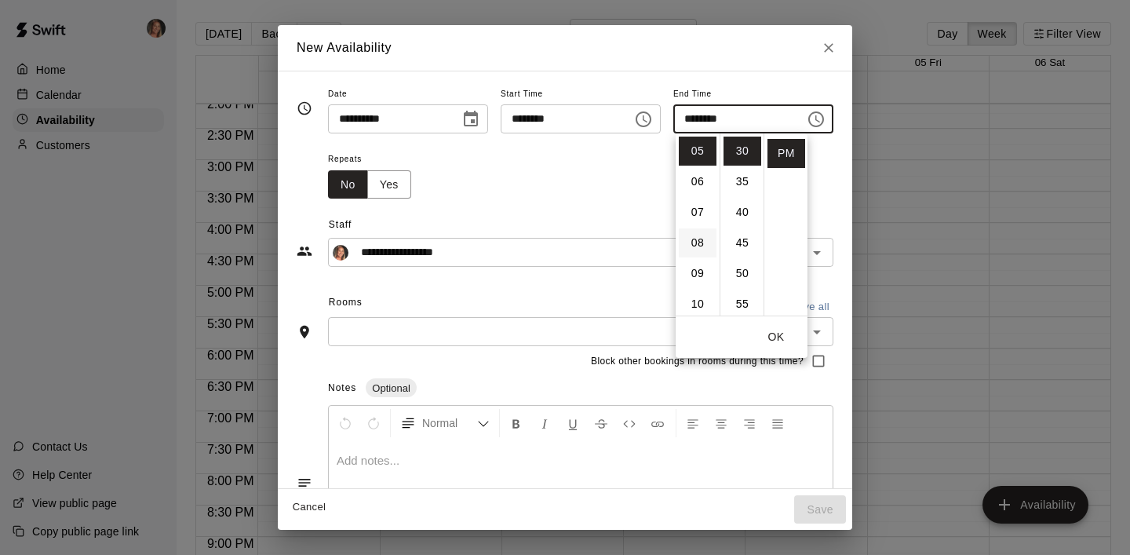
click at [695, 242] on li "08" at bounding box center [697, 242] width 38 height 29
click at [743, 155] on li "00" at bounding box center [742, 150] width 38 height 29
type input "********"
click at [779, 336] on button "OK" at bounding box center [776, 336] width 50 height 29
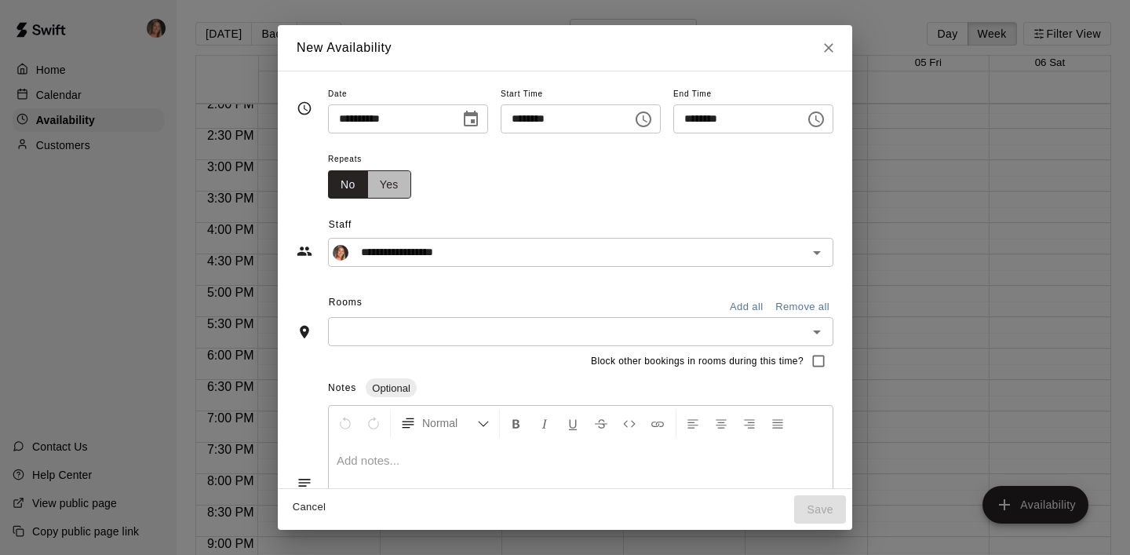
click at [381, 188] on button "Yes" at bounding box center [389, 184] width 44 height 29
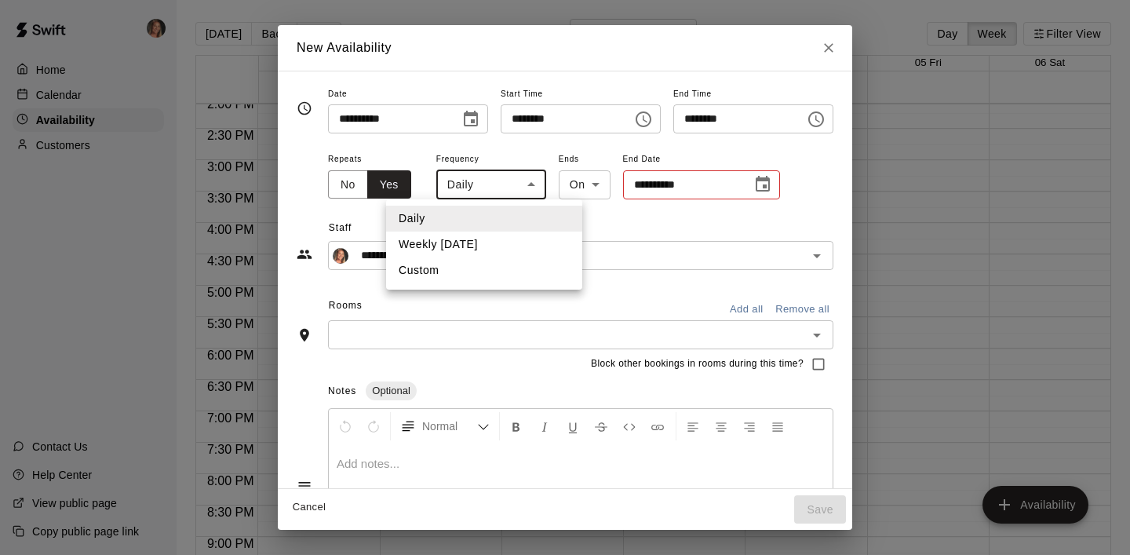
click at [511, 190] on body "Home Calendar Availability Customers Contact Us Help Center View public page Co…" at bounding box center [565, 290] width 1130 height 580
click at [467, 243] on li "Weekly [DATE]" at bounding box center [484, 244] width 196 height 26
type input "******"
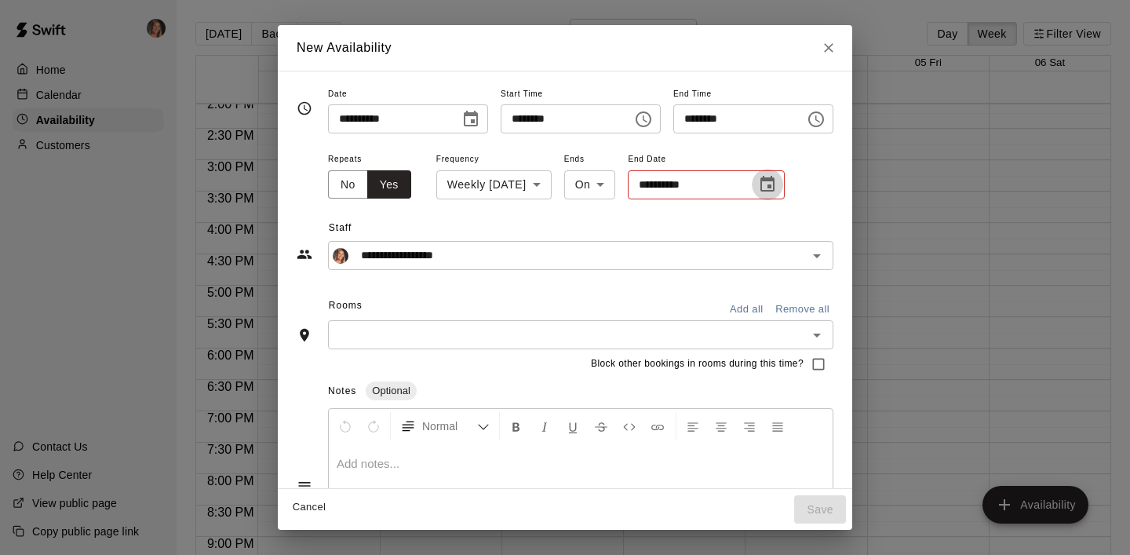
click at [777, 186] on icon "Choose date" at bounding box center [767, 184] width 19 height 19
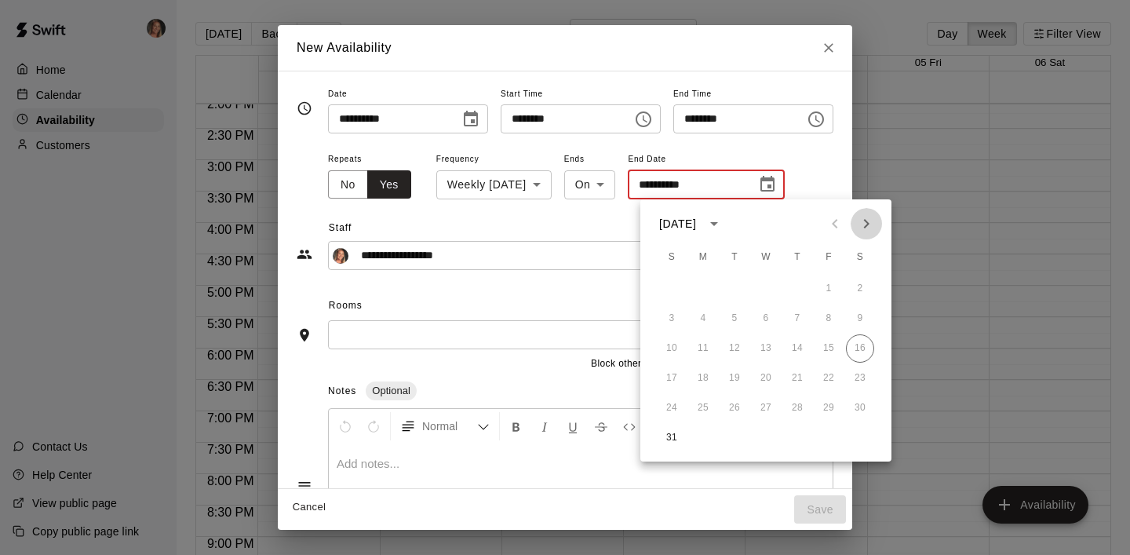
click at [868, 227] on icon "Next month" at bounding box center [866, 223] width 19 height 19
click at [864, 225] on icon "Next month" at bounding box center [866, 223] width 19 height 19
click at [671, 436] on button "30" at bounding box center [671, 438] width 28 height 28
type input "**********"
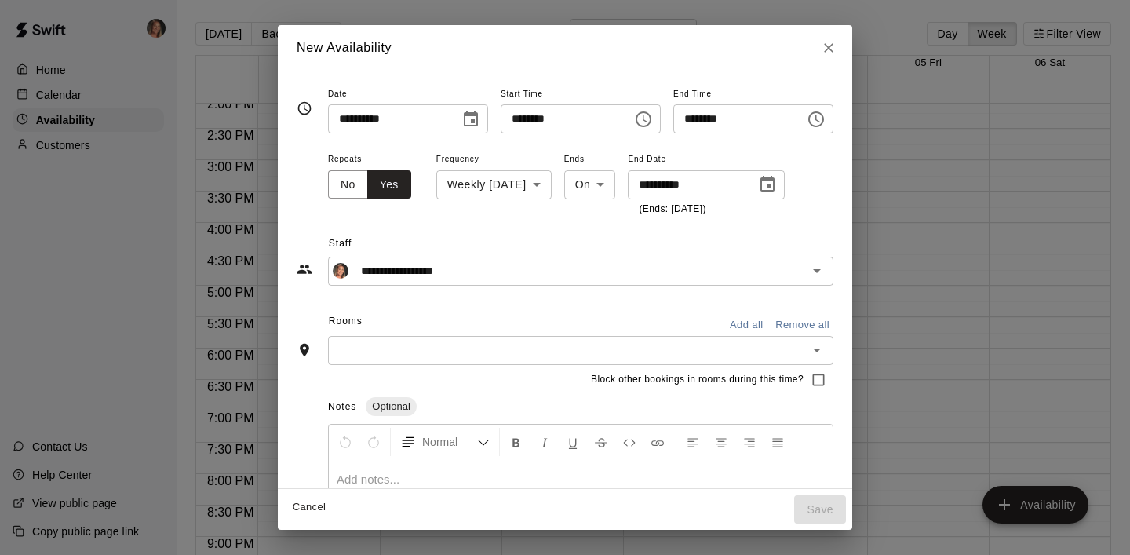
click at [541, 364] on div "​" at bounding box center [580, 350] width 505 height 29
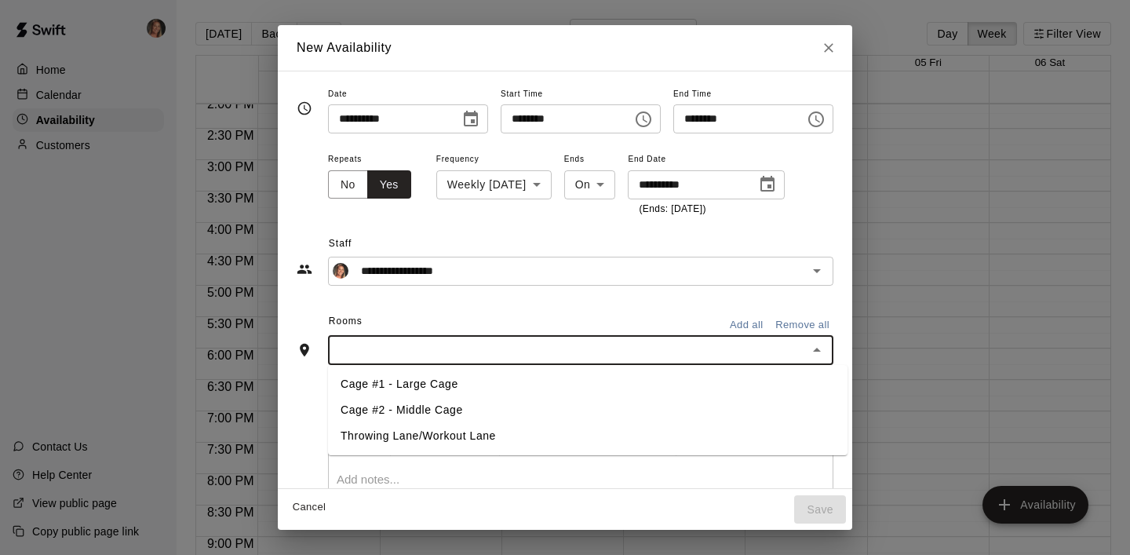
click at [452, 398] on li "Cage #2 - Middle Cage" at bounding box center [587, 410] width 519 height 26
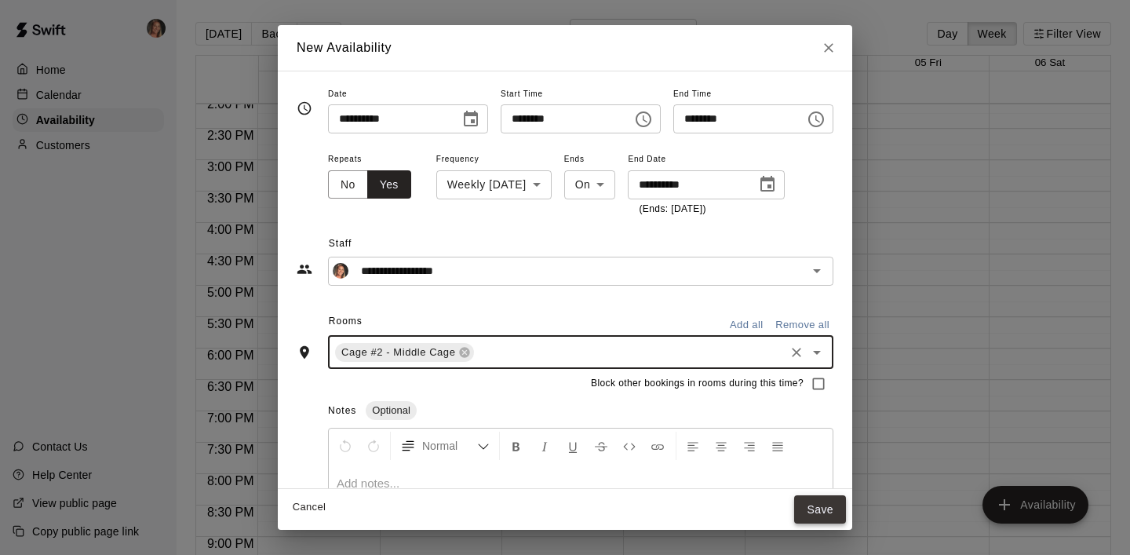
click at [831, 512] on button "Save" at bounding box center [820, 509] width 52 height 29
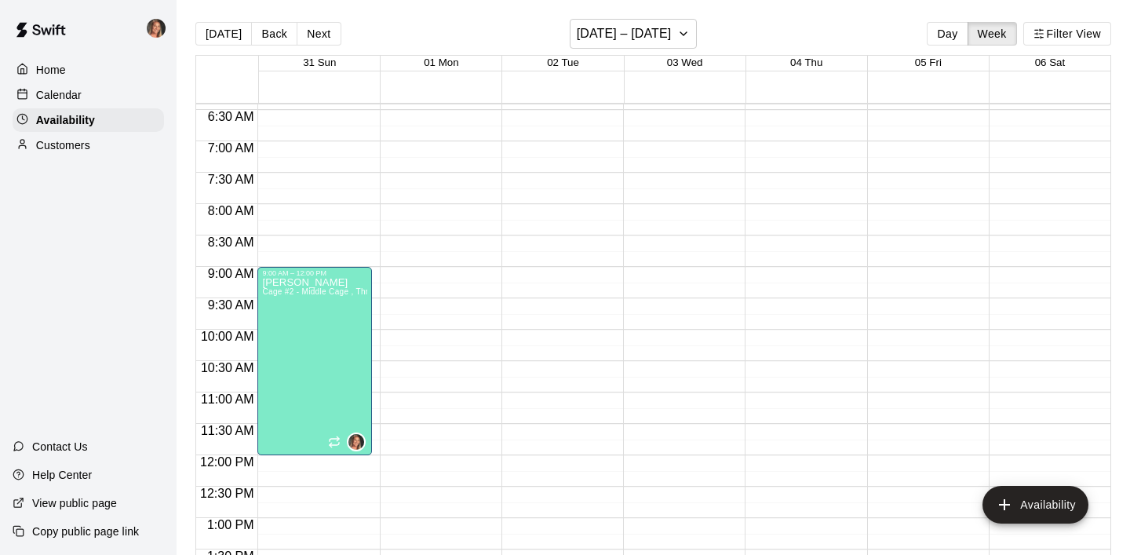
scroll to position [424, 0]
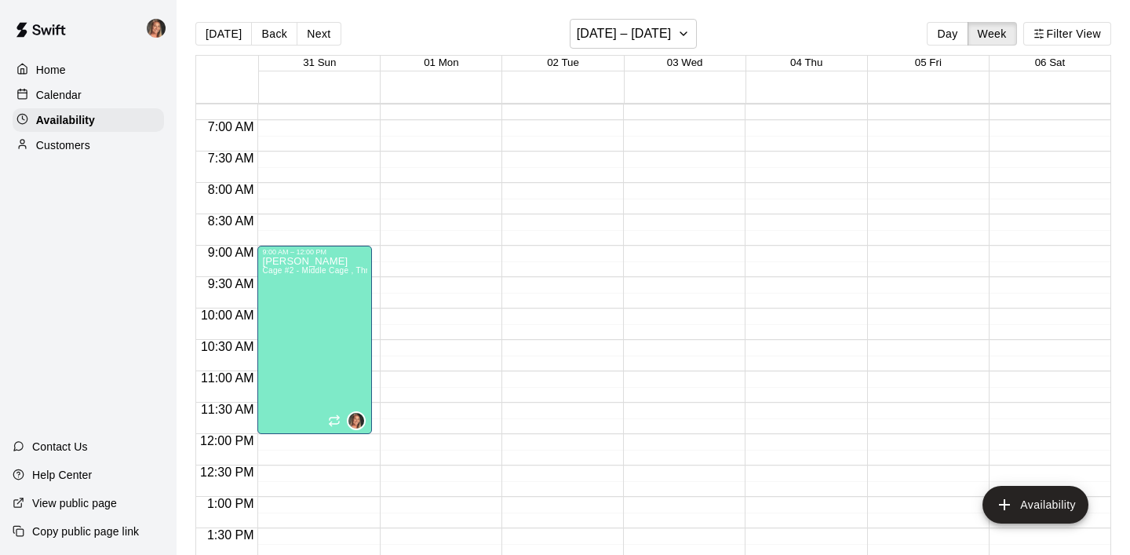
click at [911, 195] on div "12:00 AM – 6:00 AM Closed 10:30 PM – 11:59 PM Closed" at bounding box center [924, 434] width 114 height 1506
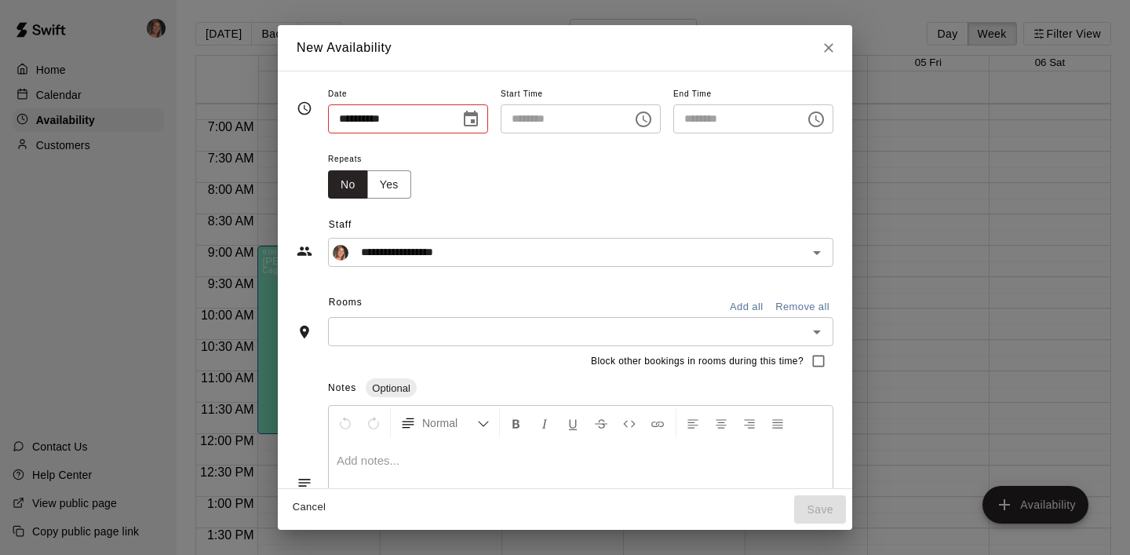
type input "**********"
type input "********"
click at [831, 114] on button "Choose time, selected time is 8:30 AM" at bounding box center [815, 119] width 31 height 31
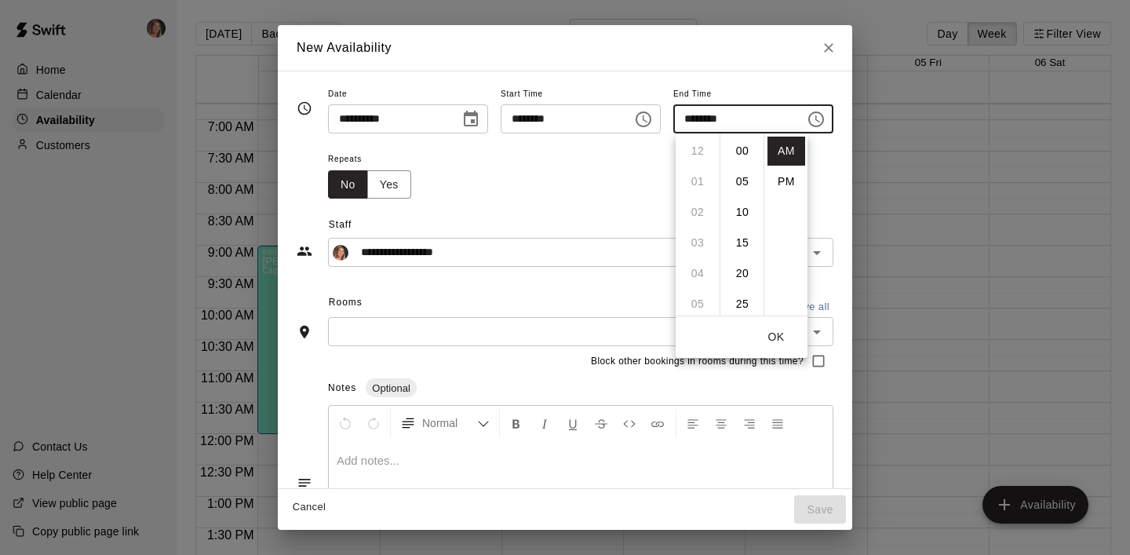
scroll to position [184, 0]
click at [700, 245] on li "11" at bounding box center [697, 242] width 38 height 29
click at [738, 143] on li "00" at bounding box center [742, 150] width 38 height 29
type input "********"
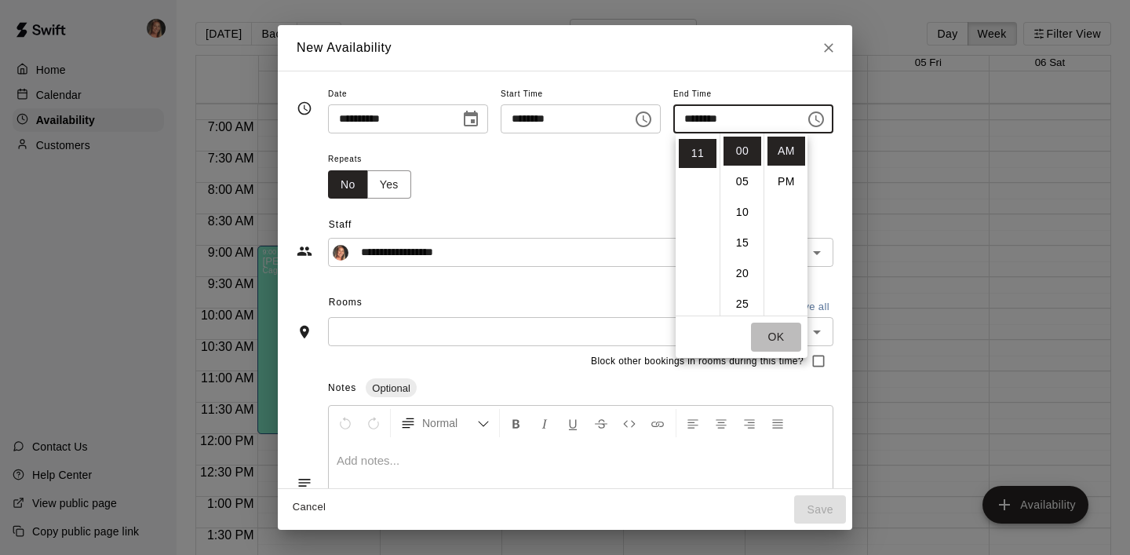
click at [777, 336] on button "OK" at bounding box center [776, 336] width 50 height 29
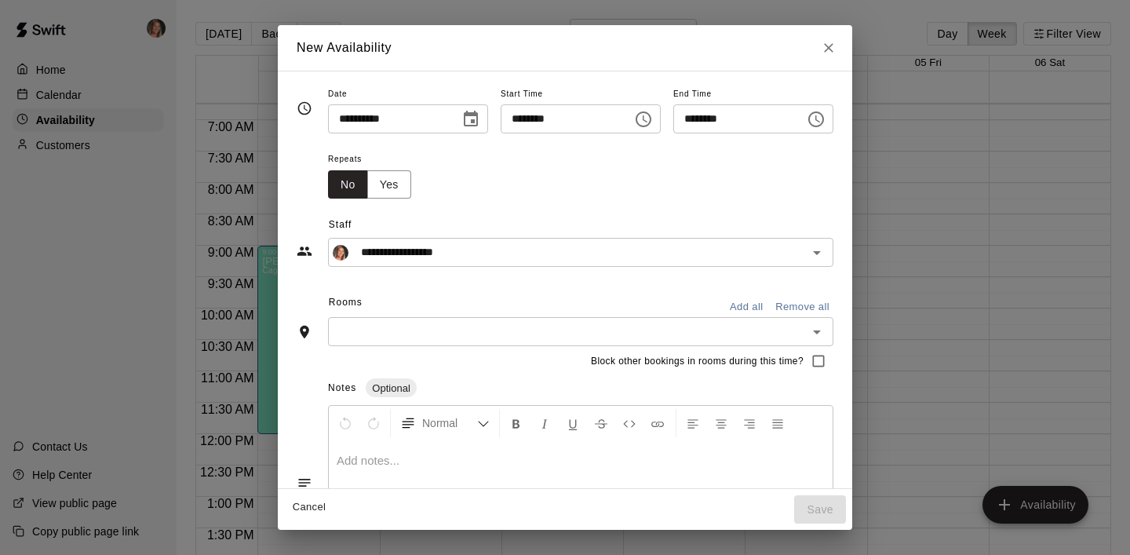
click at [439, 336] on input "text" at bounding box center [568, 332] width 470 height 20
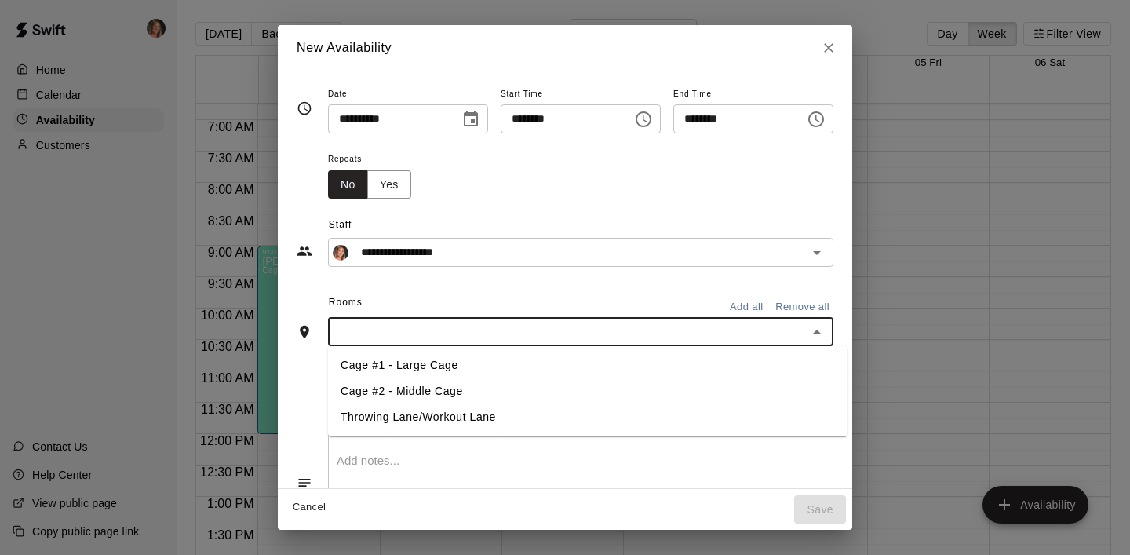
click at [451, 391] on li "Cage #2 - Middle Cage" at bounding box center [587, 391] width 519 height 26
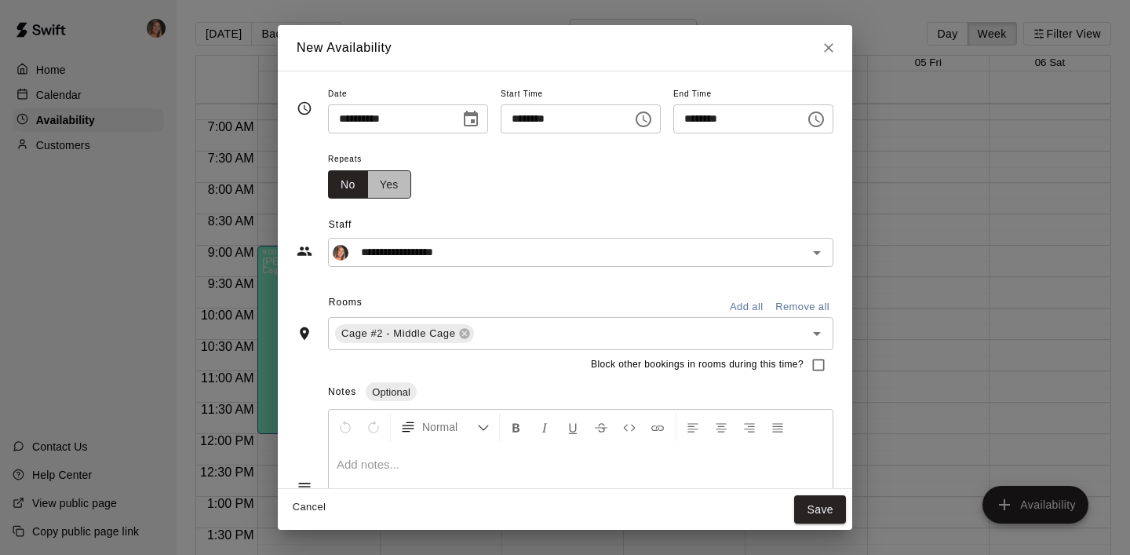
click at [381, 187] on button "Yes" at bounding box center [389, 184] width 44 height 29
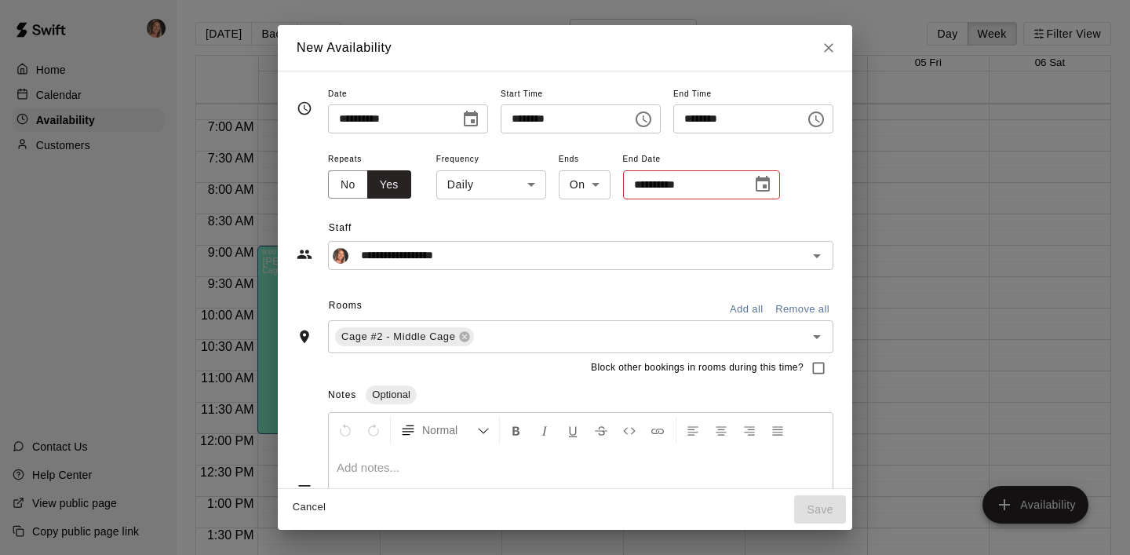
click at [755, 178] on icon "Choose date" at bounding box center [762, 184] width 14 height 16
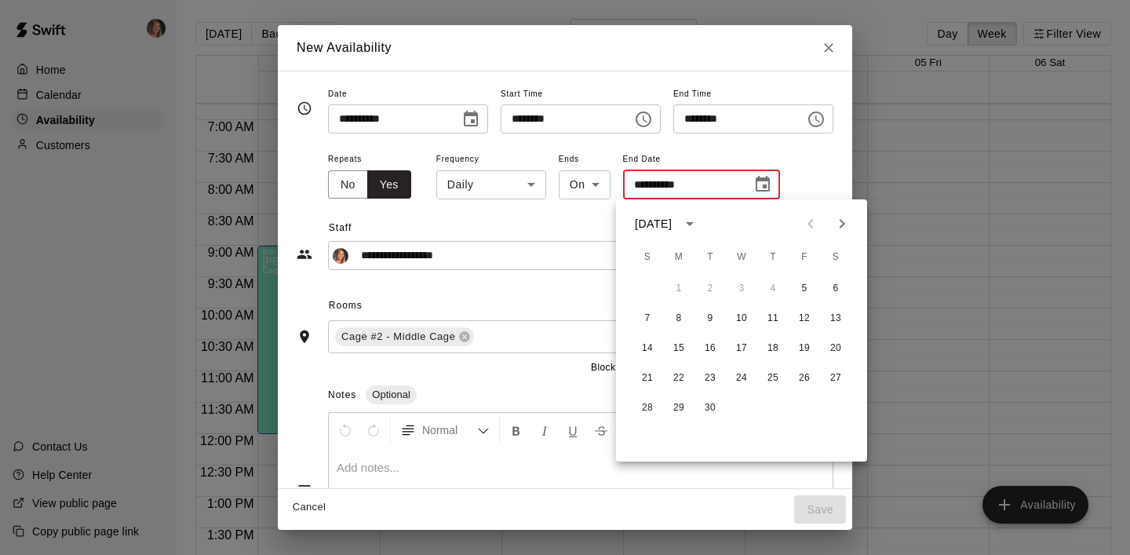
click at [842, 219] on icon "Next month" at bounding box center [841, 223] width 19 height 19
click at [804, 408] on button "28" at bounding box center [804, 408] width 28 height 28
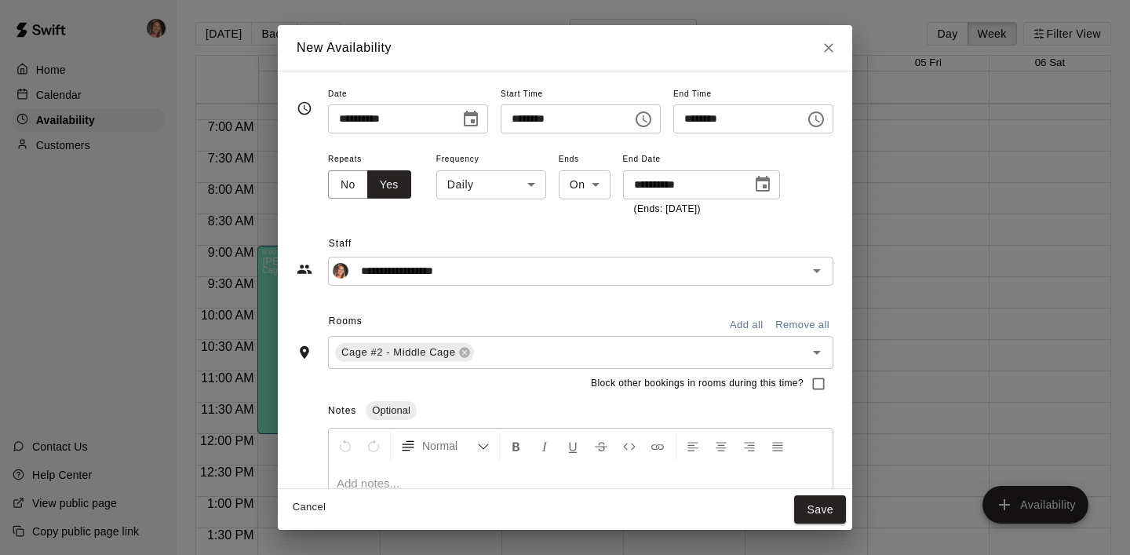
type input "**********"
click at [519, 184] on body "Home Calendar Availability Customers Contact Us Help Center View public page Co…" at bounding box center [565, 290] width 1130 height 580
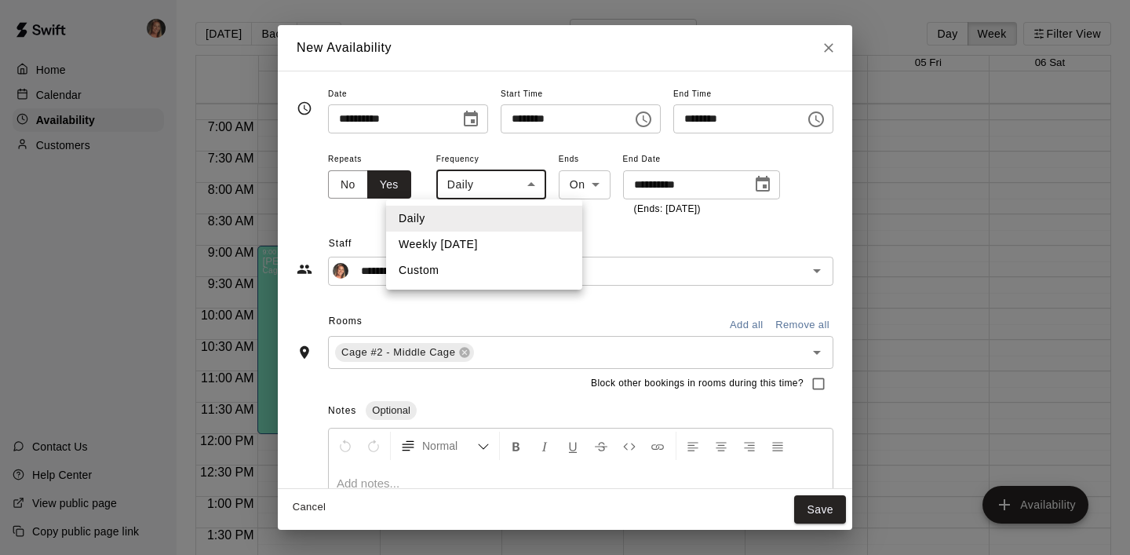
click at [479, 246] on li "Weekly [DATE]" at bounding box center [484, 244] width 196 height 26
type input "******"
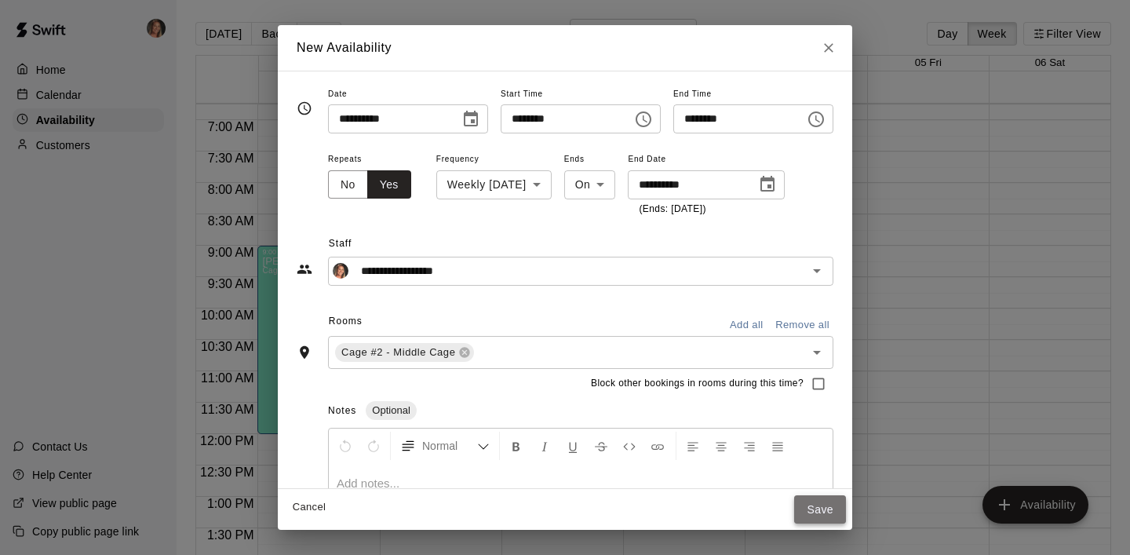
click at [831, 510] on button "Save" at bounding box center [820, 509] width 52 height 29
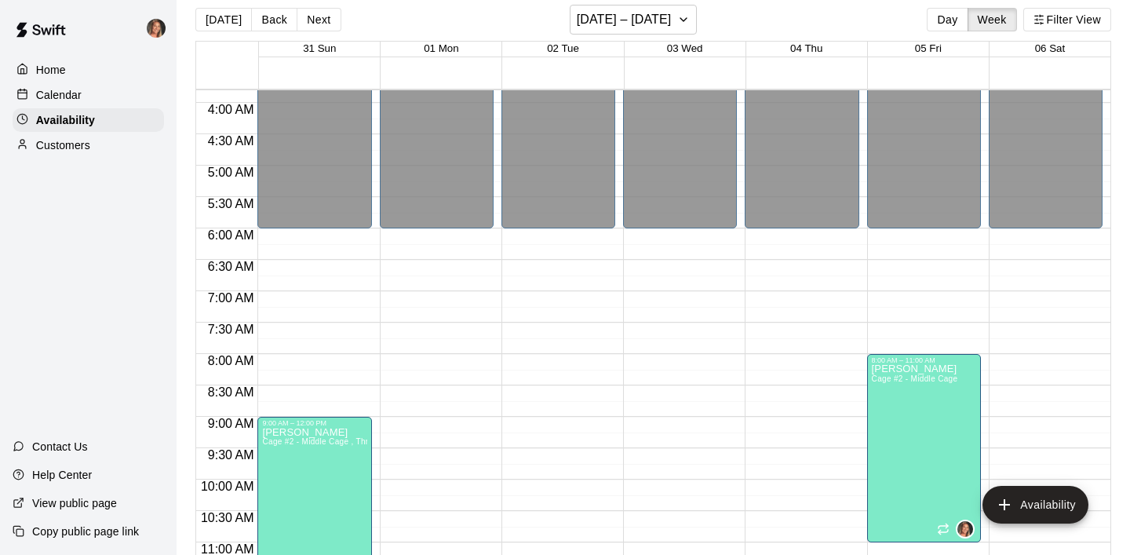
scroll to position [180, 0]
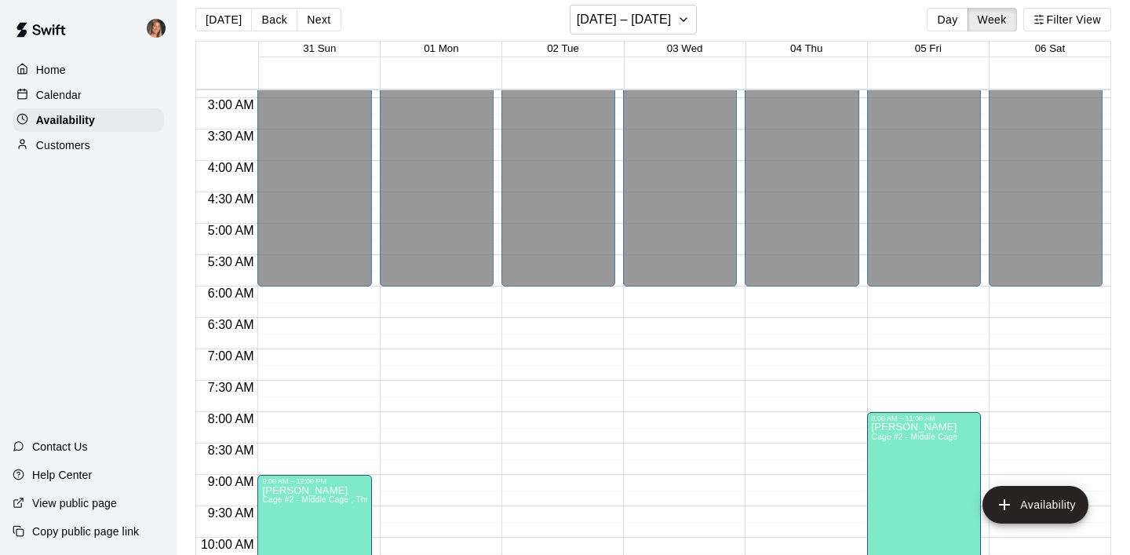
click at [60, 72] on p "Home" at bounding box center [51, 70] width 30 height 16
